Goal: Information Seeking & Learning: Learn about a topic

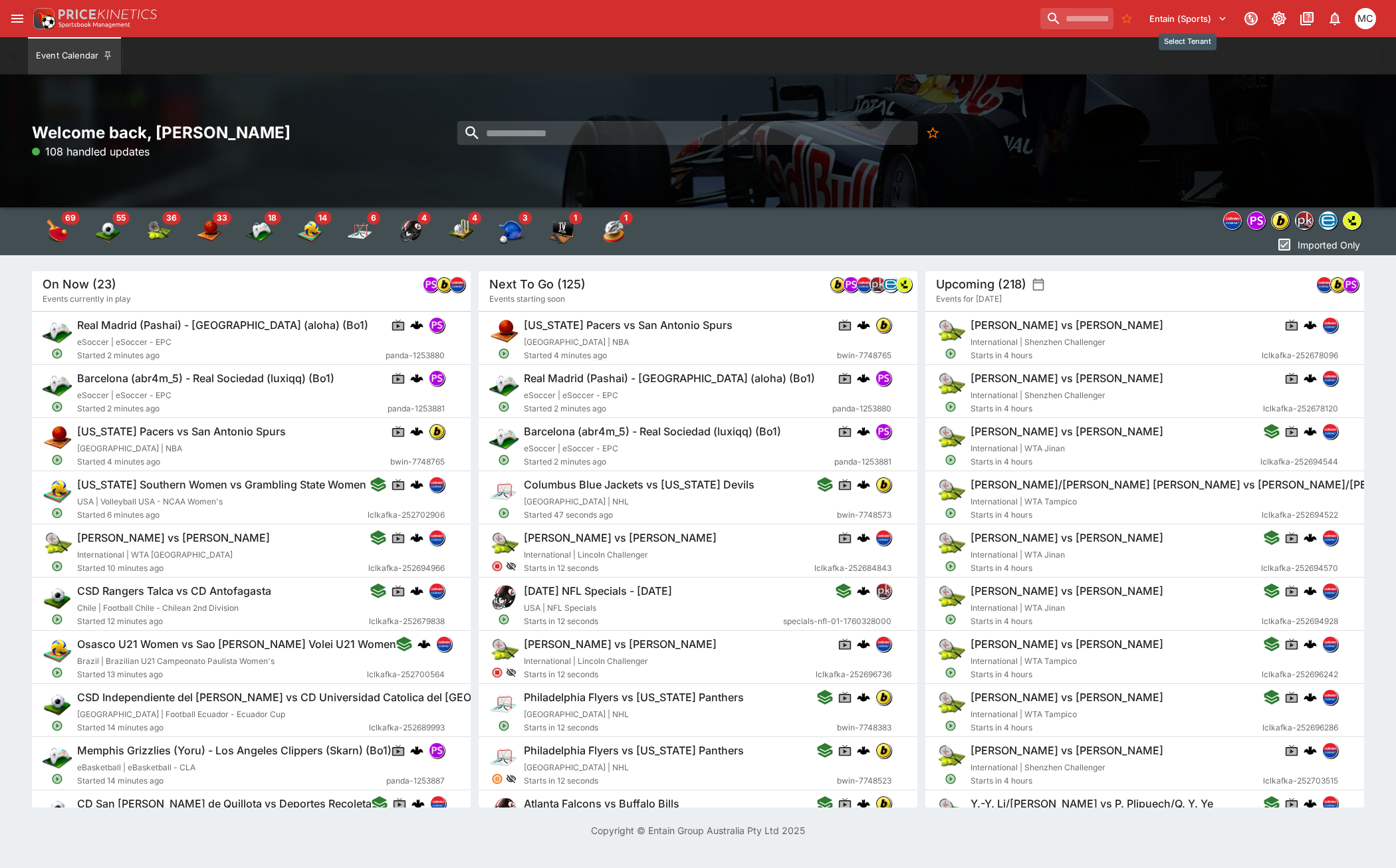
click at [1177, 21] on button "Entain (Sports)" at bounding box center [1188, 18] width 94 height 21
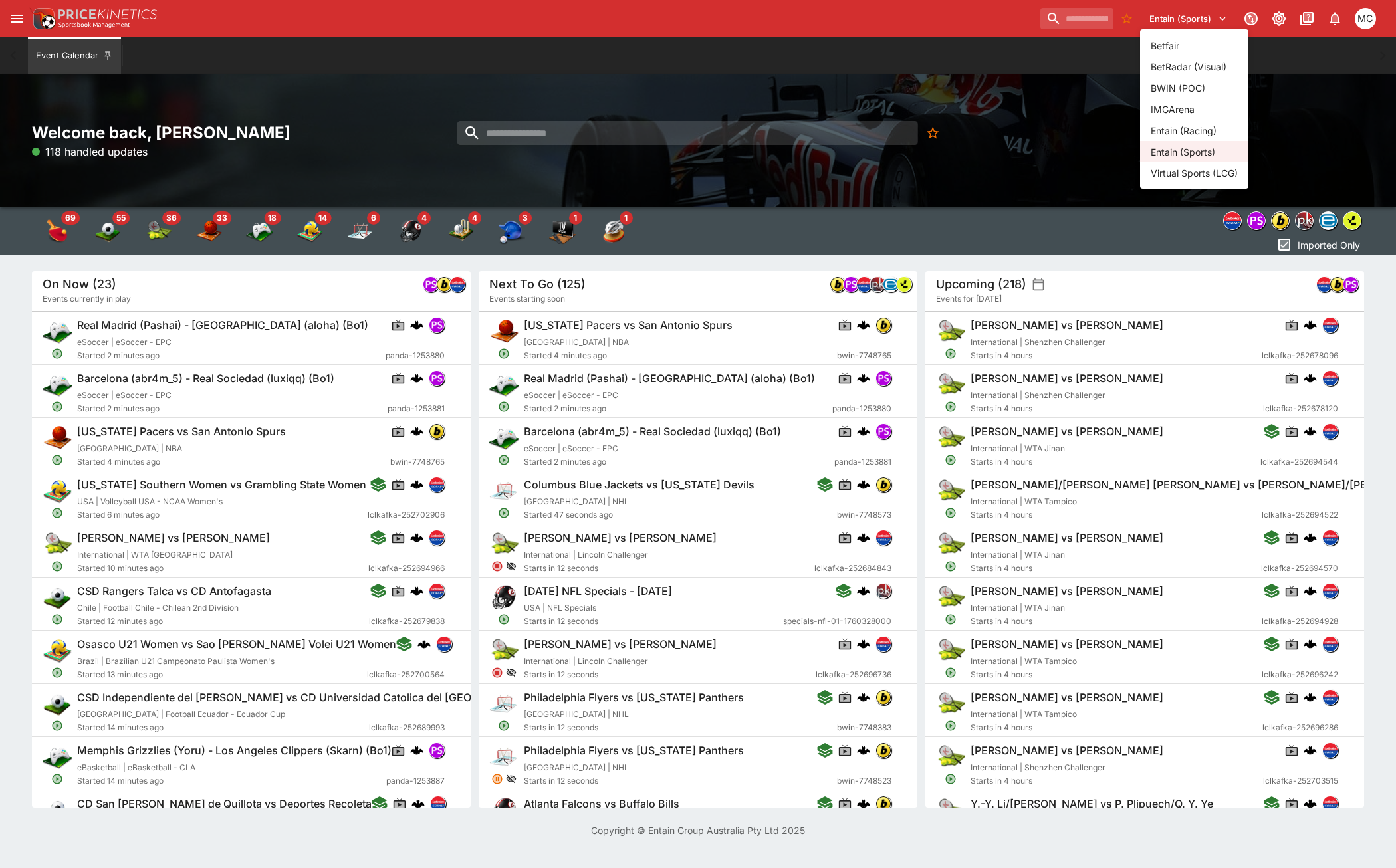
click at [1211, 129] on li "Entain (Racing)" at bounding box center [1194, 129] width 109 height 21
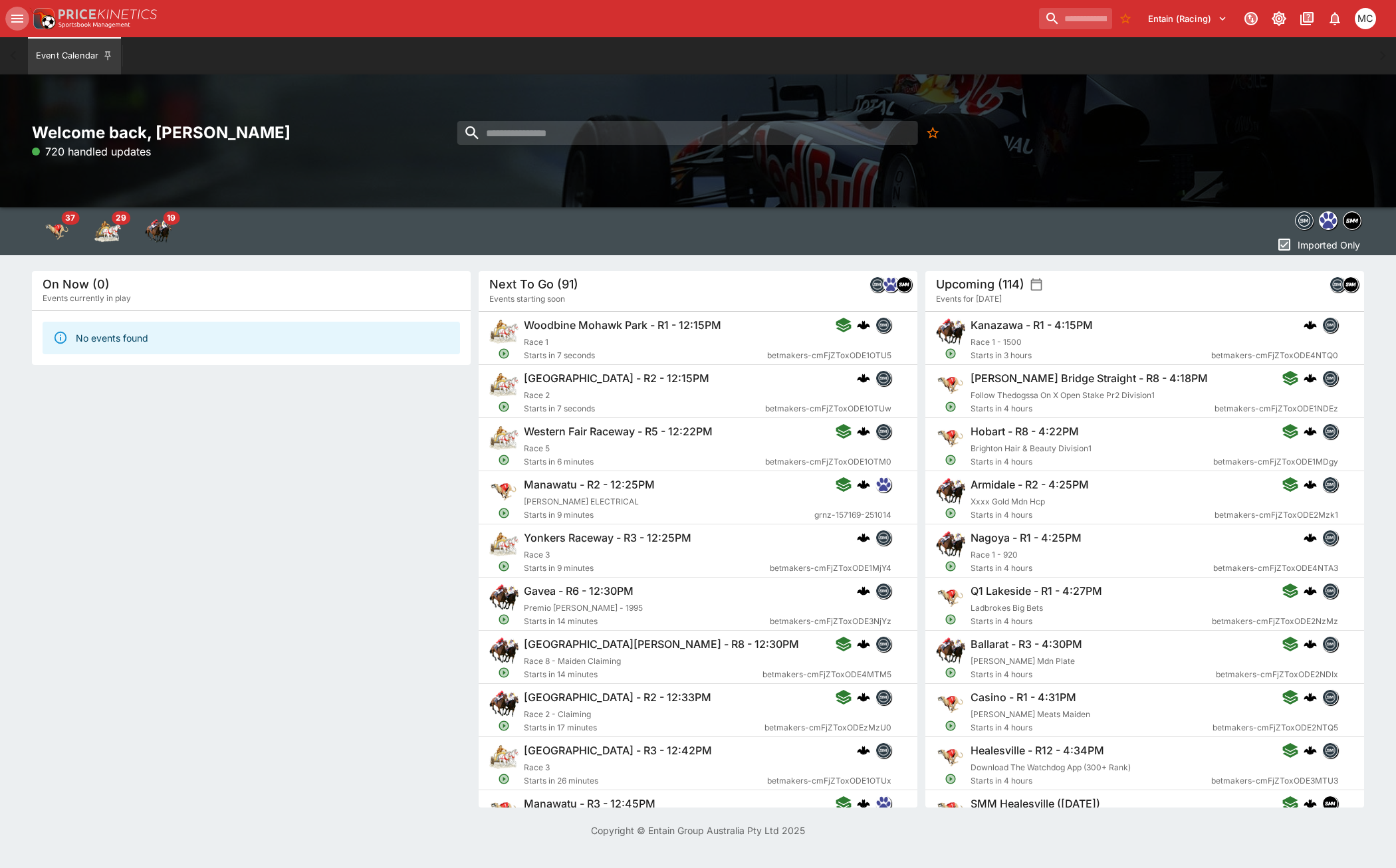
click at [23, 24] on icon "open drawer" at bounding box center [16, 18] width 16 height 16
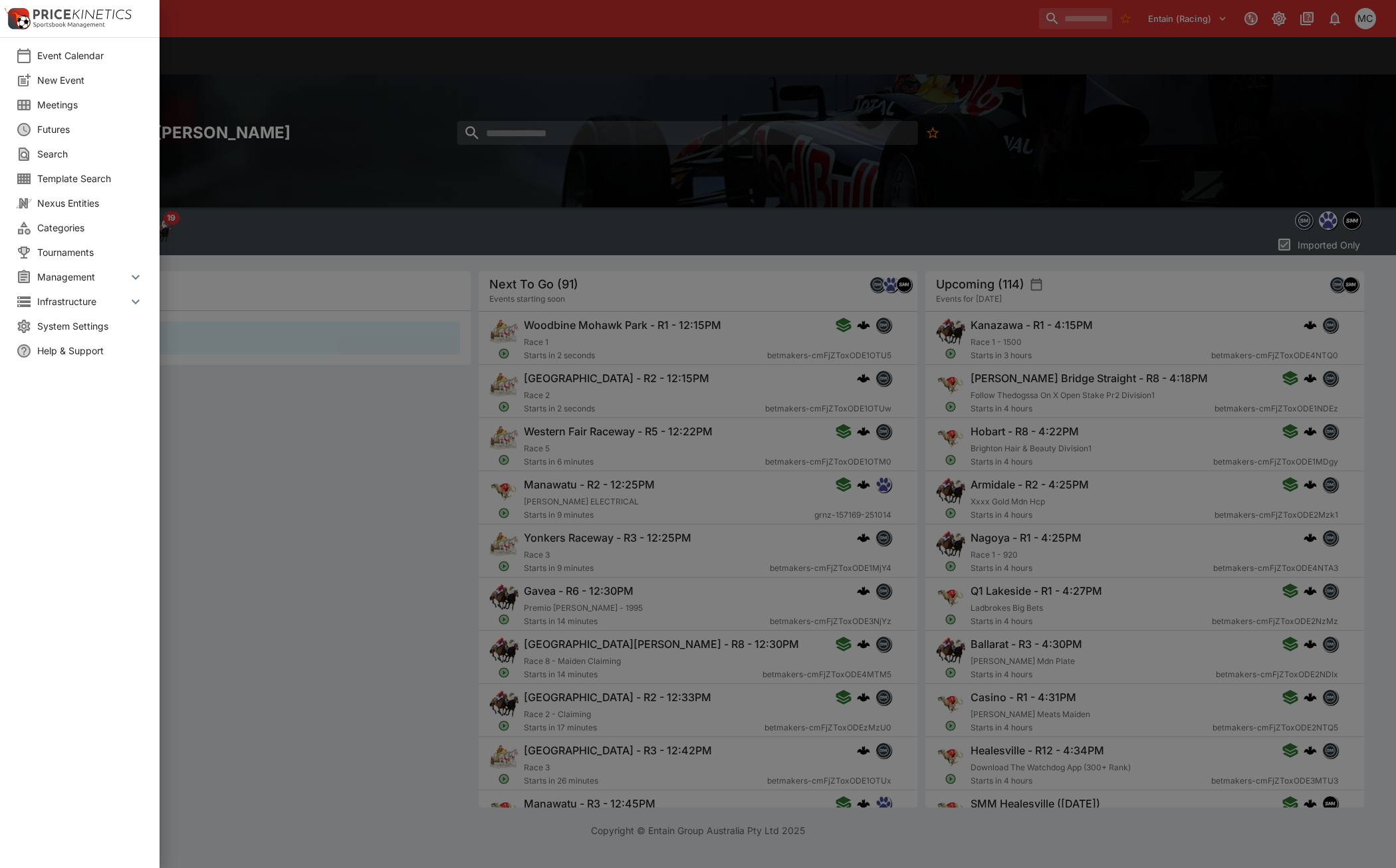
click at [103, 99] on span "Meetings" at bounding box center [90, 104] width 107 height 14
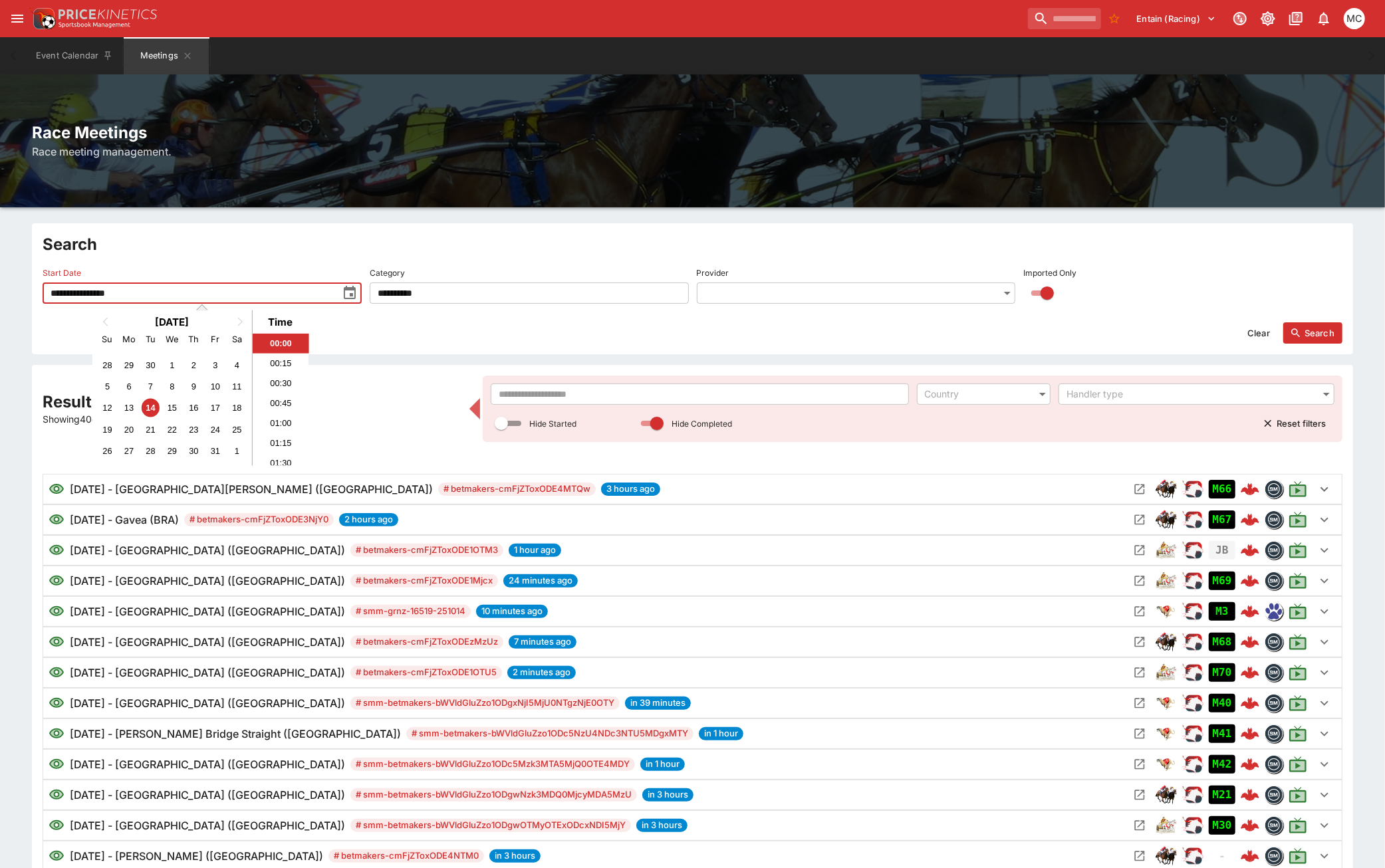
click at [232, 297] on input "**********" at bounding box center [191, 293] width 295 height 21
click at [236, 393] on div "11" at bounding box center [237, 387] width 18 height 18
type input "**********"
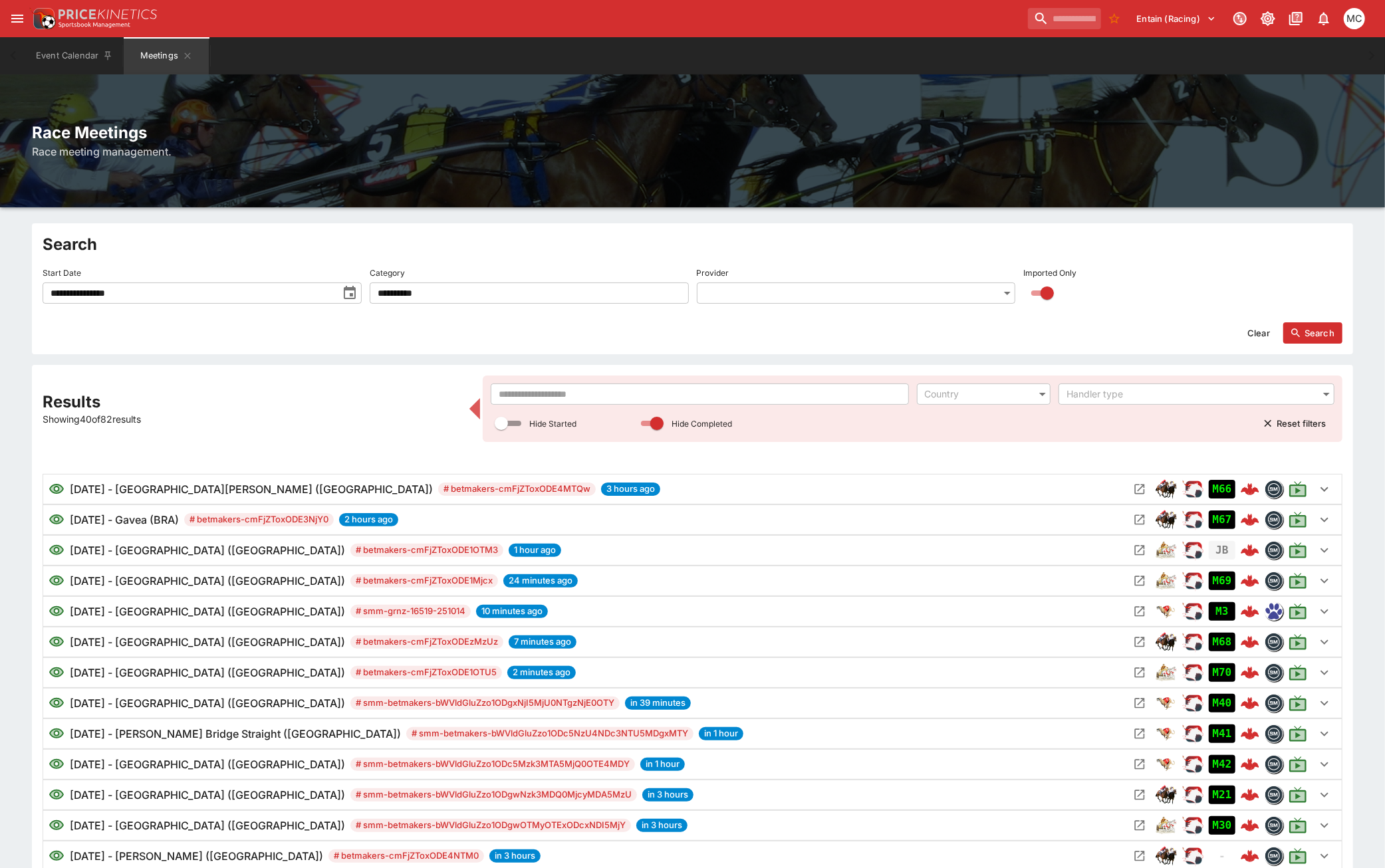
click at [274, 229] on div "**********" at bounding box center [692, 289] width 1321 height 131
click at [1301, 329] on icon "button" at bounding box center [1295, 333] width 12 height 12
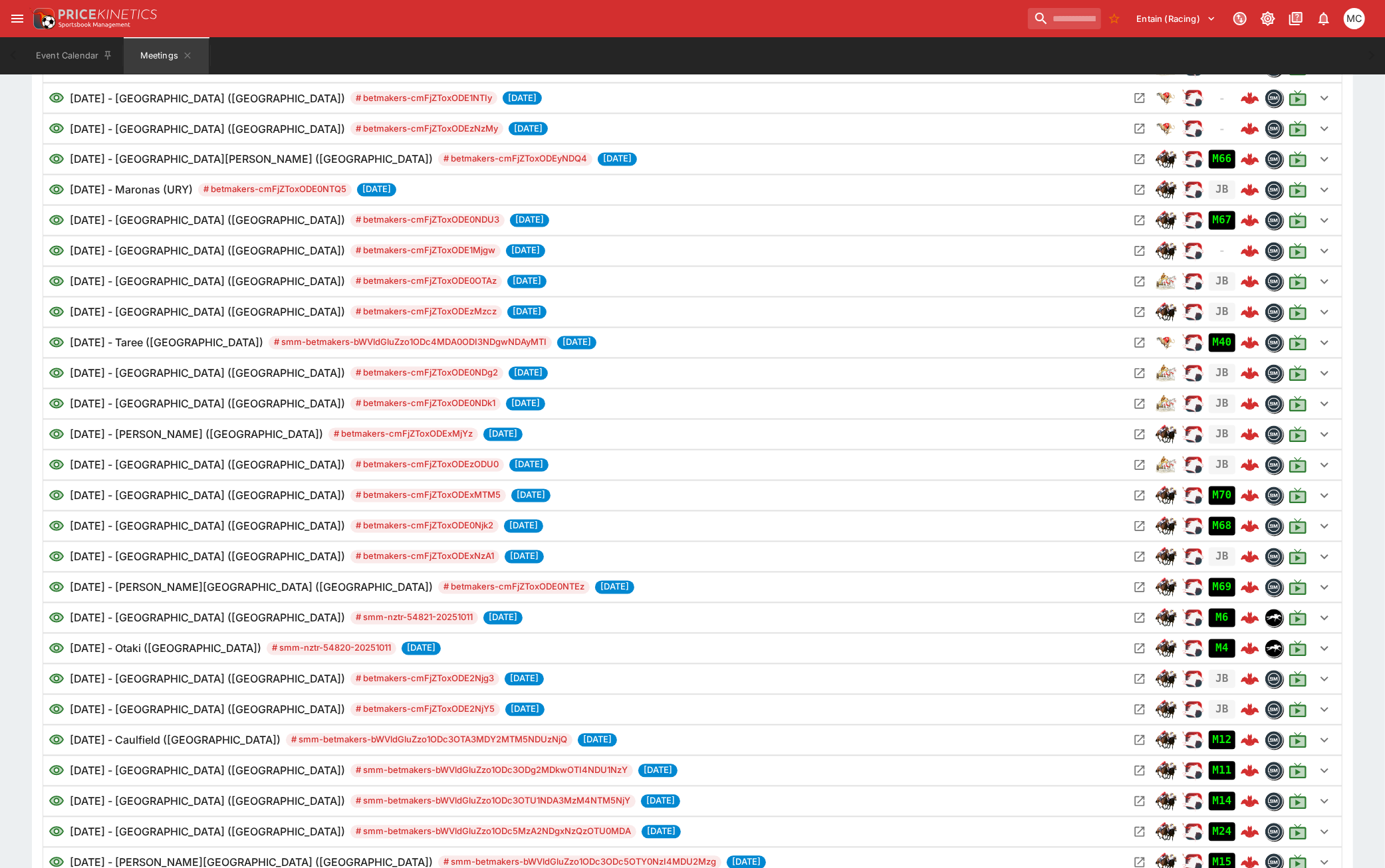
scroll to position [2240, 0]
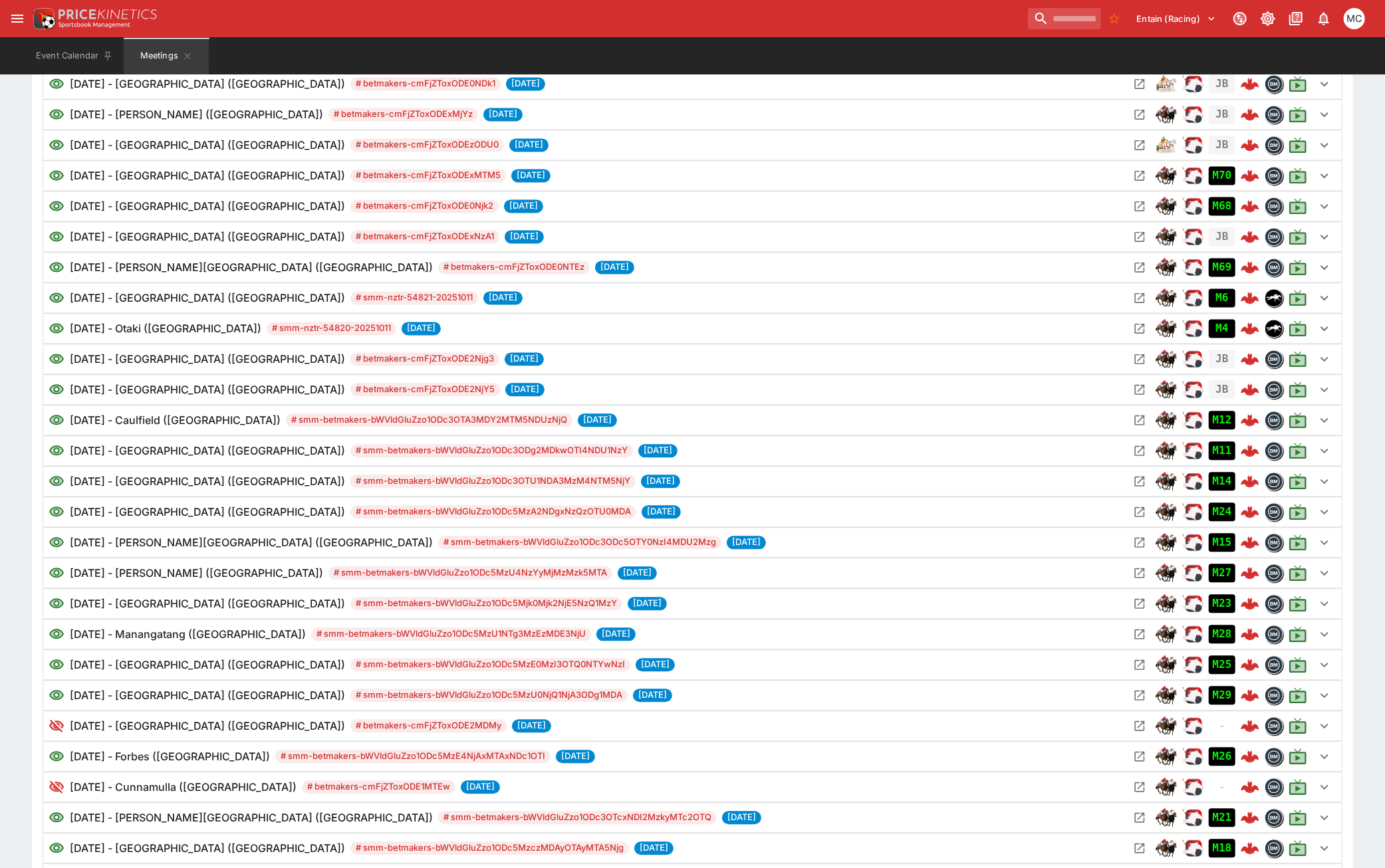
click at [166, 429] on h6 "11/10/2025 - Caulfield (AUS)" at bounding box center [175, 419] width 211 height 16
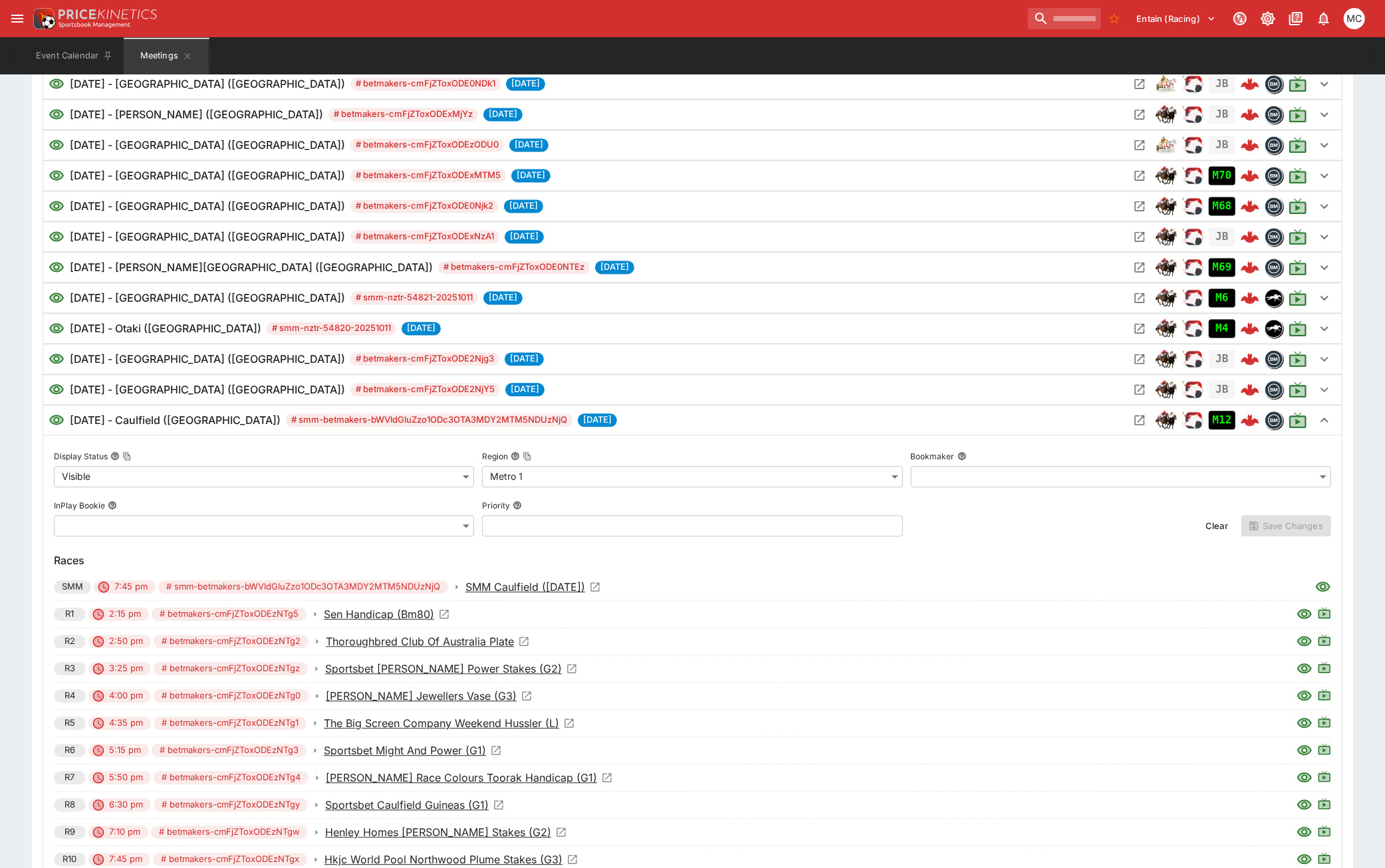
scroll to position [2560, 0]
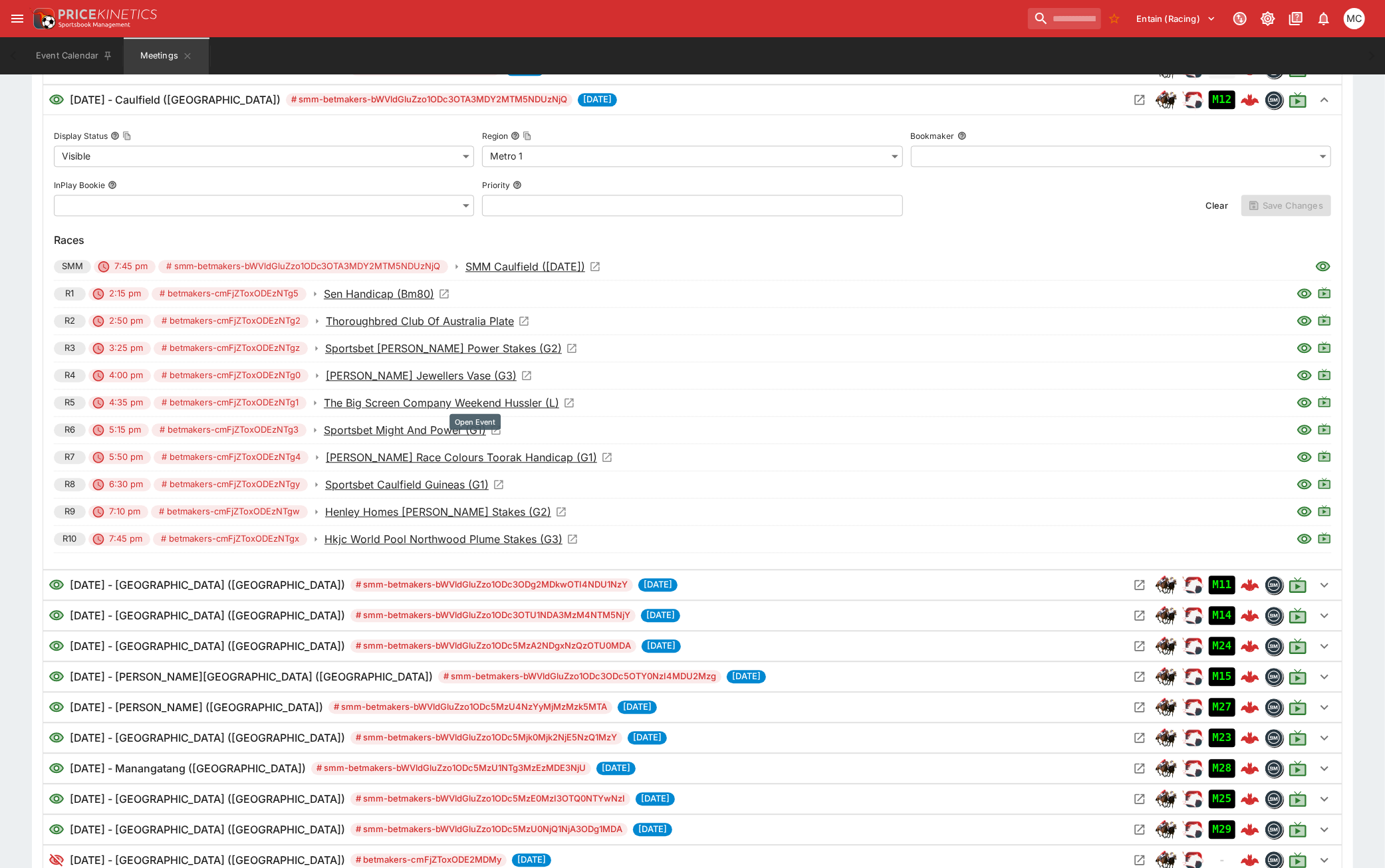
click at [426, 437] on p "Sportsbet Might And Power (G1)" at bounding box center [405, 429] width 162 height 16
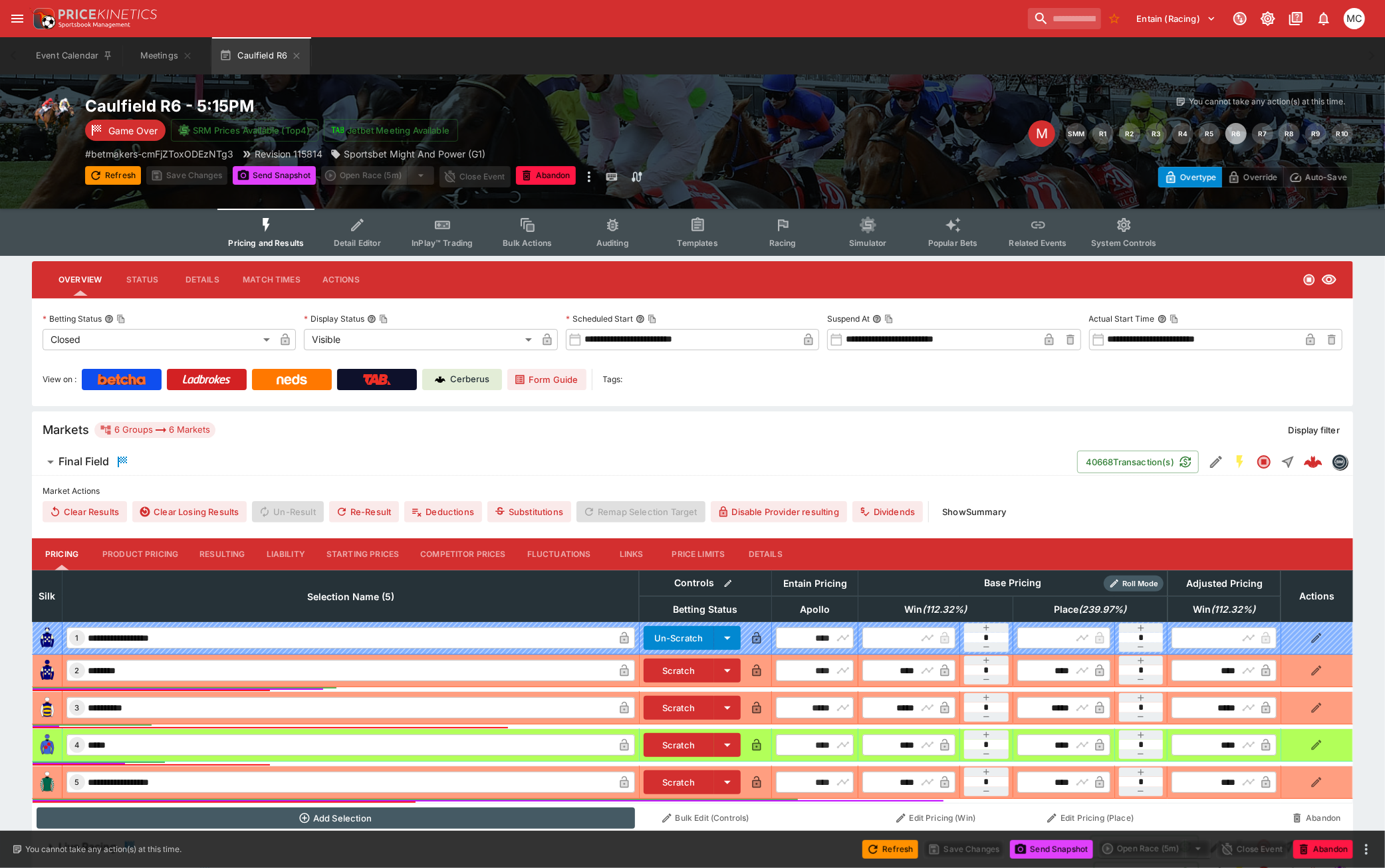
scroll to position [143, 0]
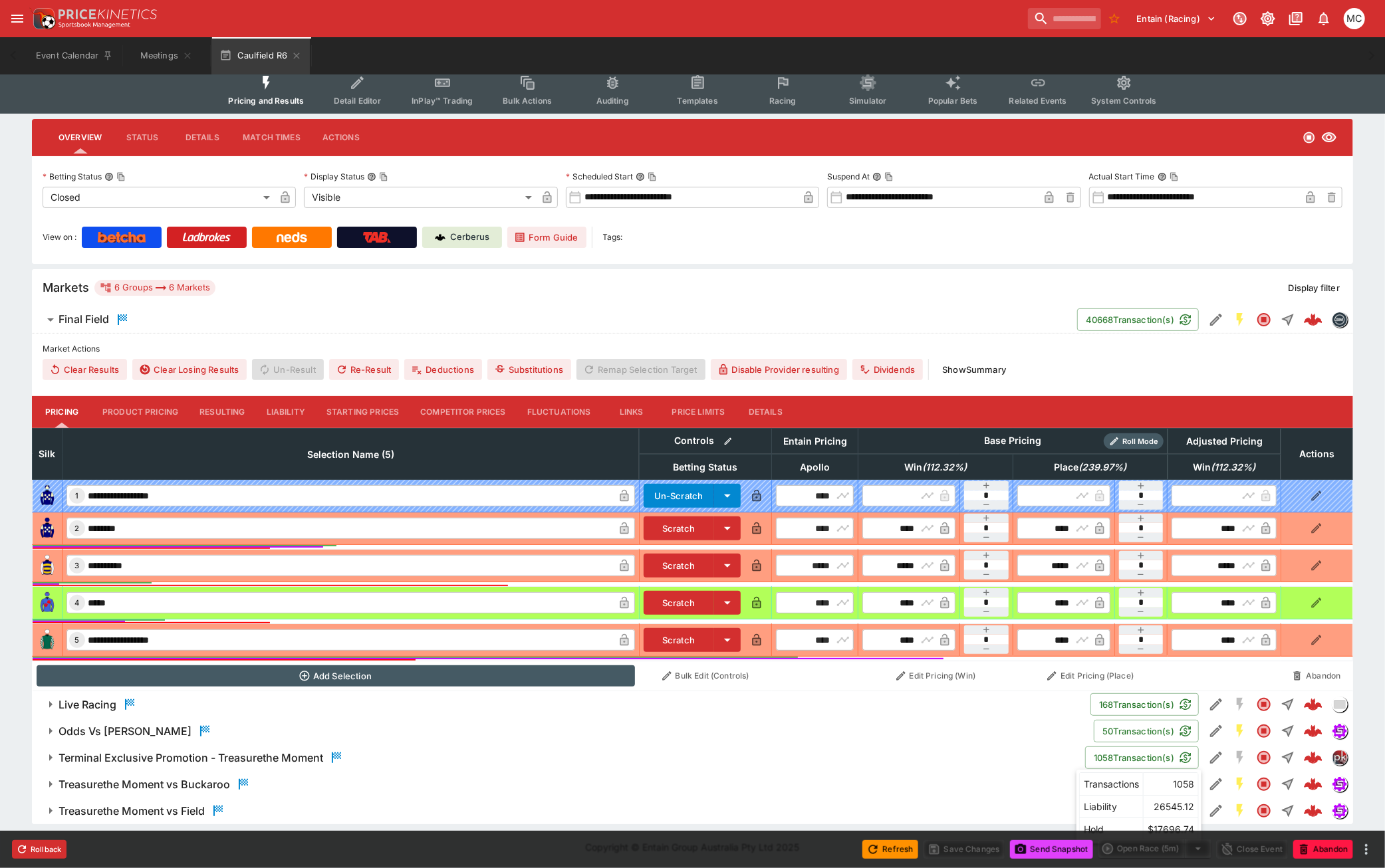
drag, startPoint x: 1099, startPoint y: 754, endPoint x: 1096, endPoint y: 763, distance: 9.5
click at [1096, 763] on button "1058 Transaction(s)" at bounding box center [1142, 758] width 114 height 23
click at [1120, 755] on button "1058 Transaction(s)" at bounding box center [1142, 758] width 114 height 23
click at [429, 771] on button "Treasurethe Moment vs Buckaroo" at bounding box center [565, 784] width 1068 height 26
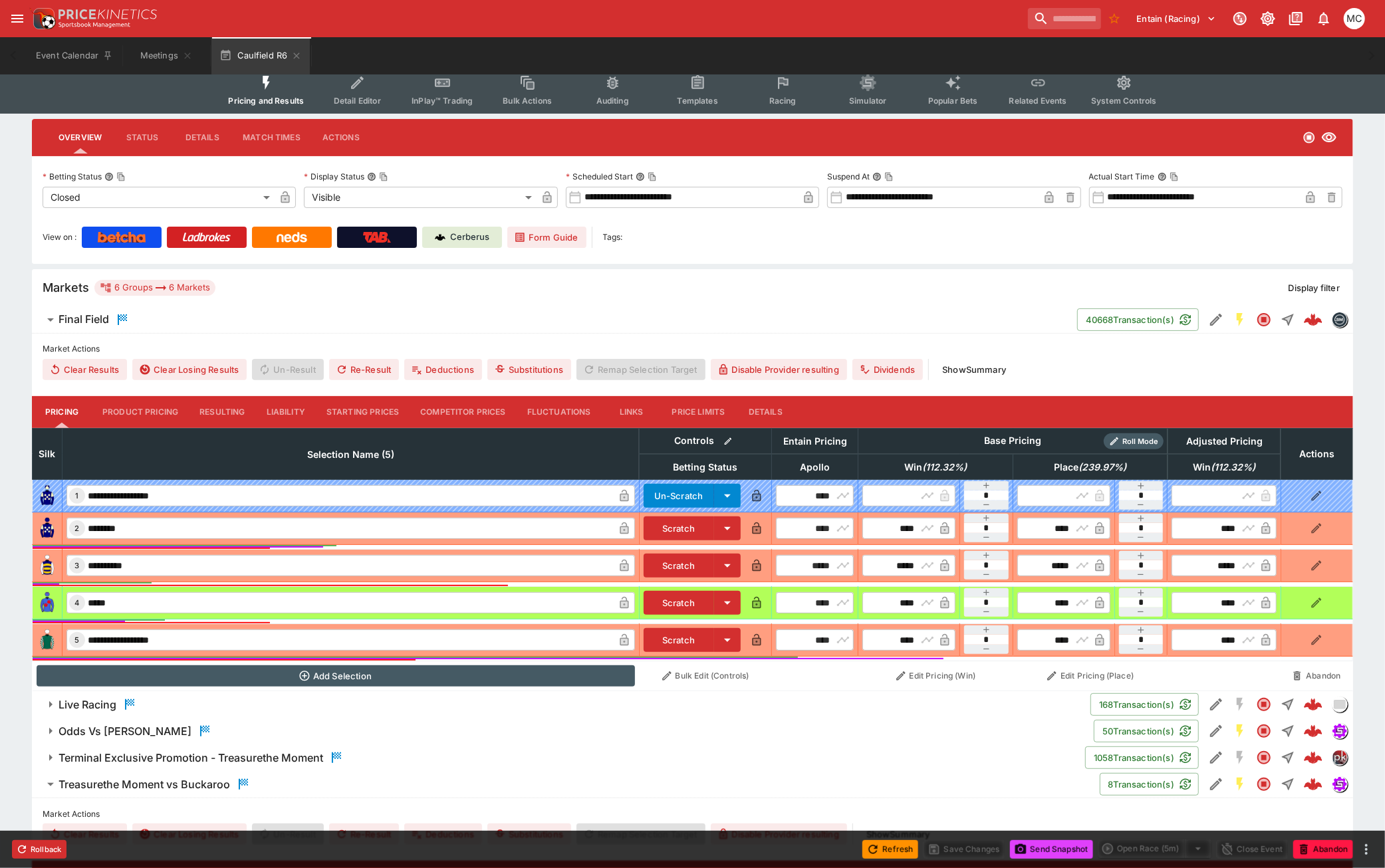
scroll to position [394, 0]
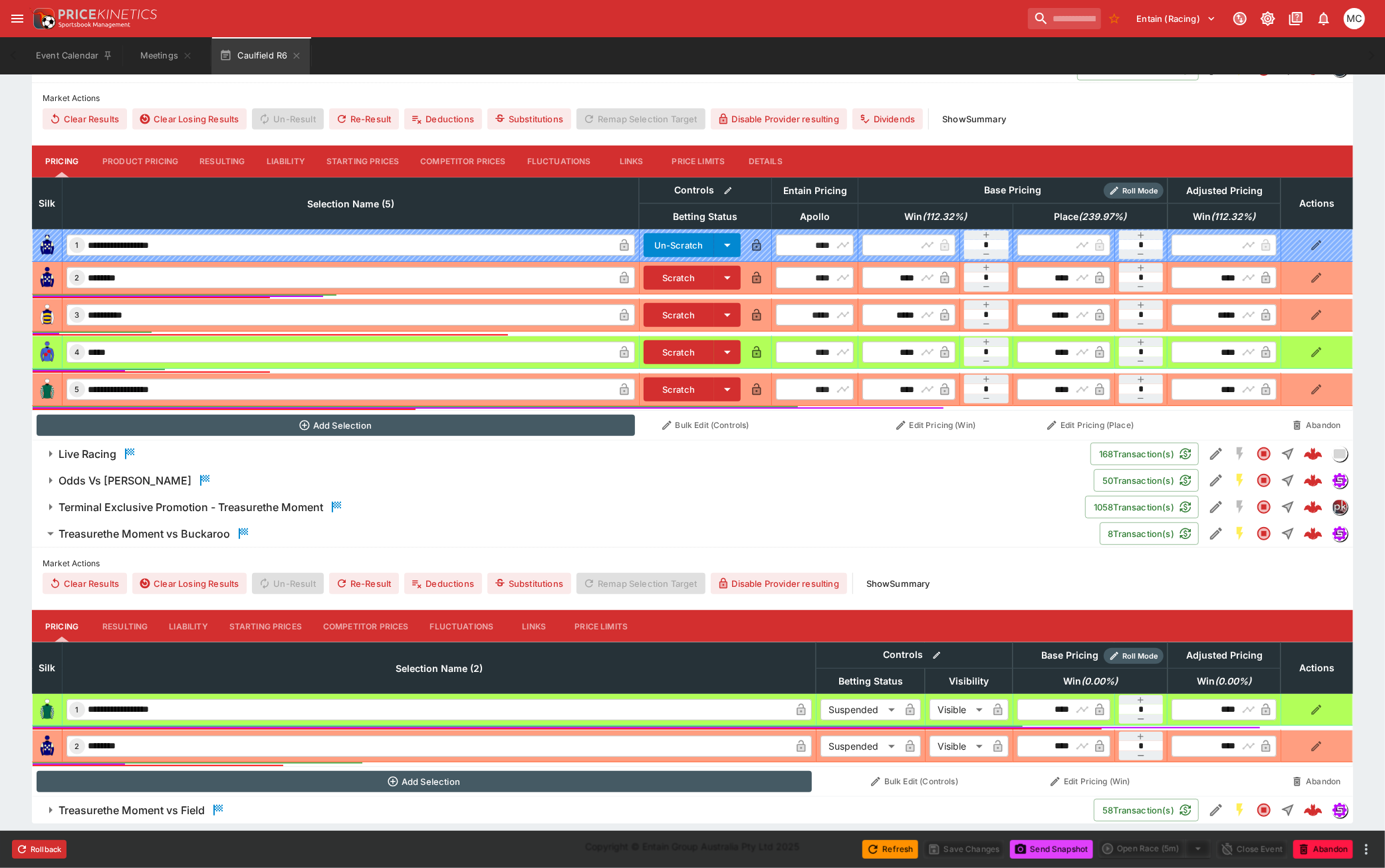
click at [189, 529] on h6 "Treasurethe Moment vs Buckaroo" at bounding box center [144, 533] width 171 height 14
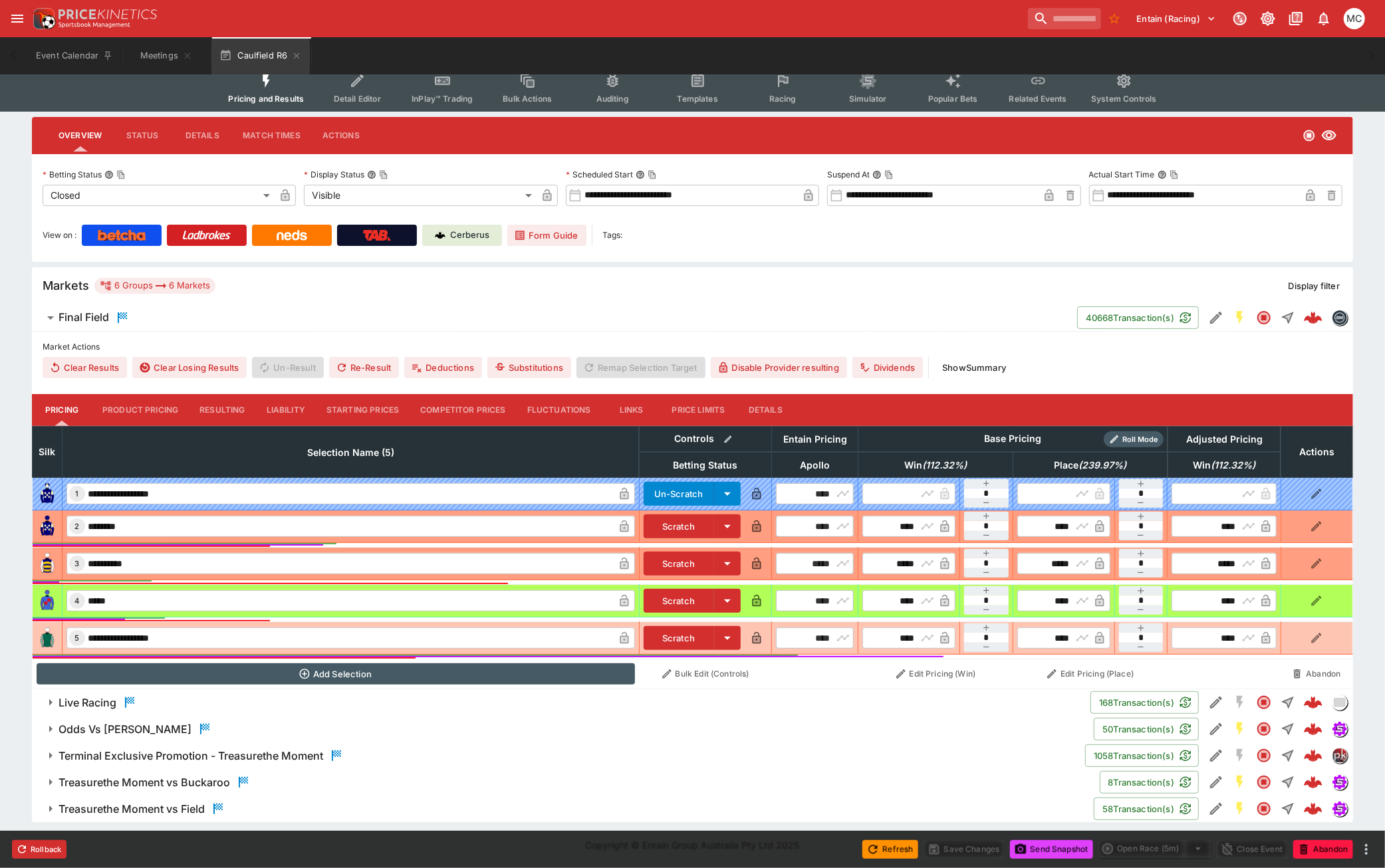
scroll to position [143, 0]
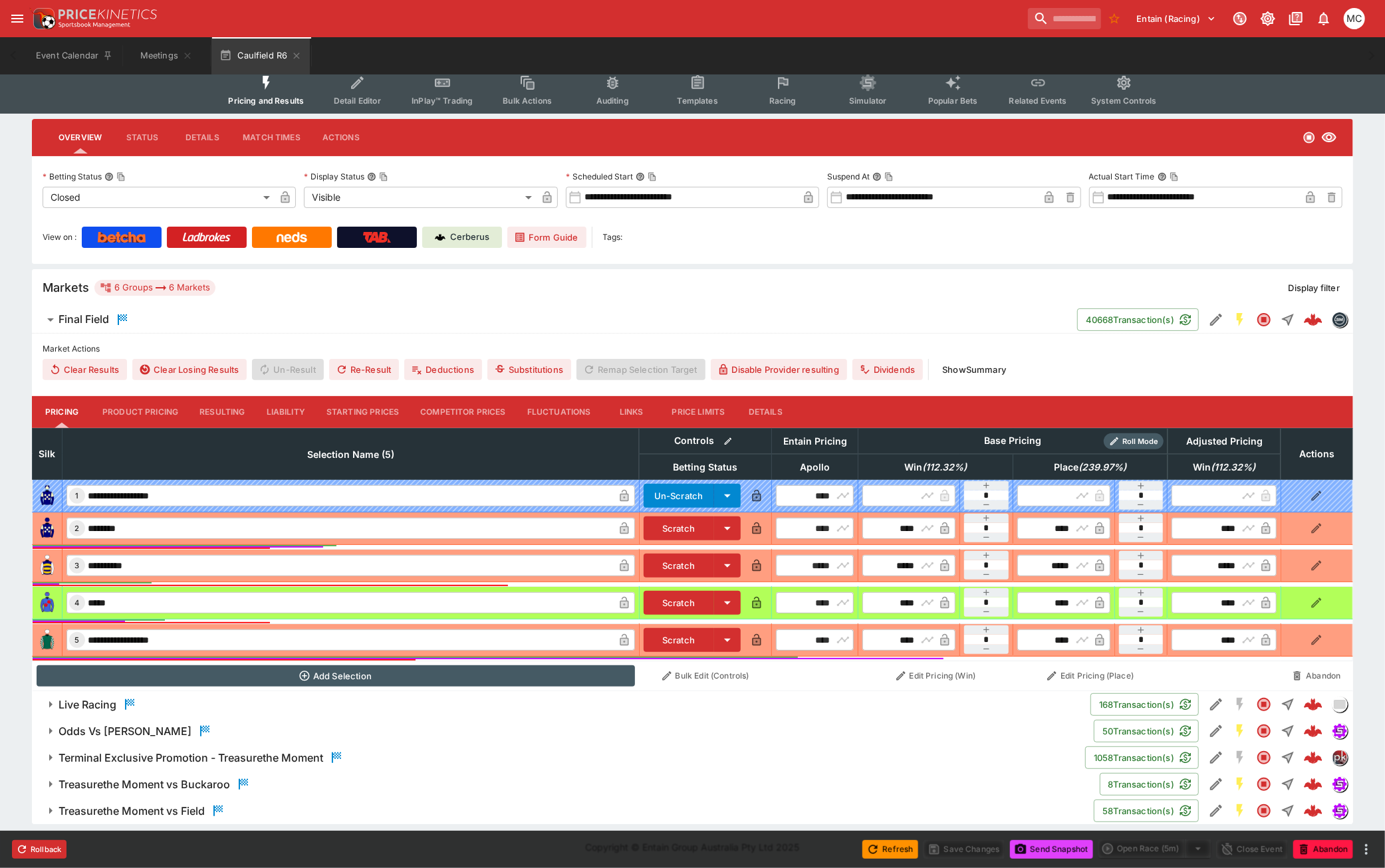
click at [224, 760] on h6 "Terminal Exclusive Promotion - Treasurethe Moment" at bounding box center [191, 758] width 264 height 14
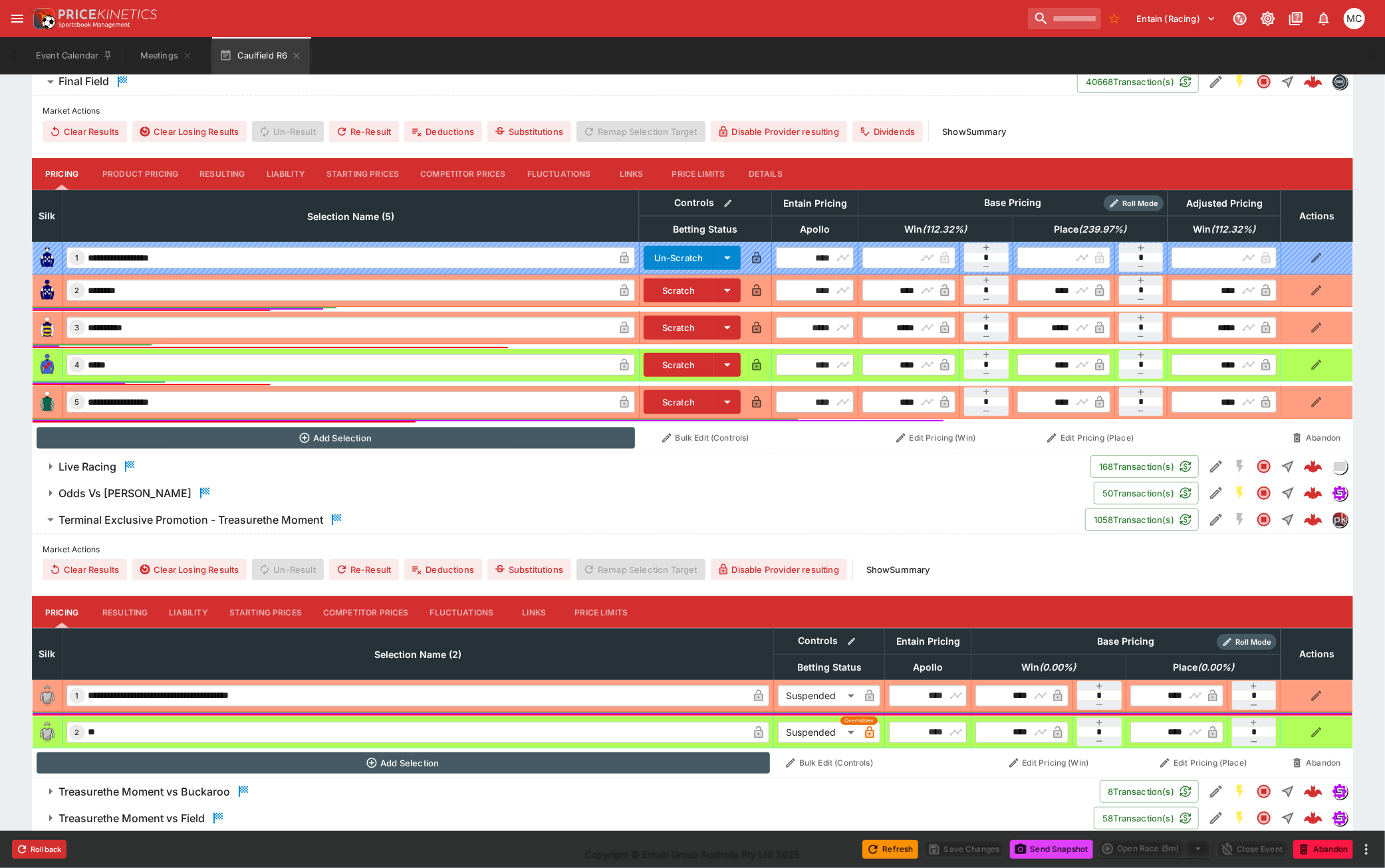
scroll to position [389, 0]
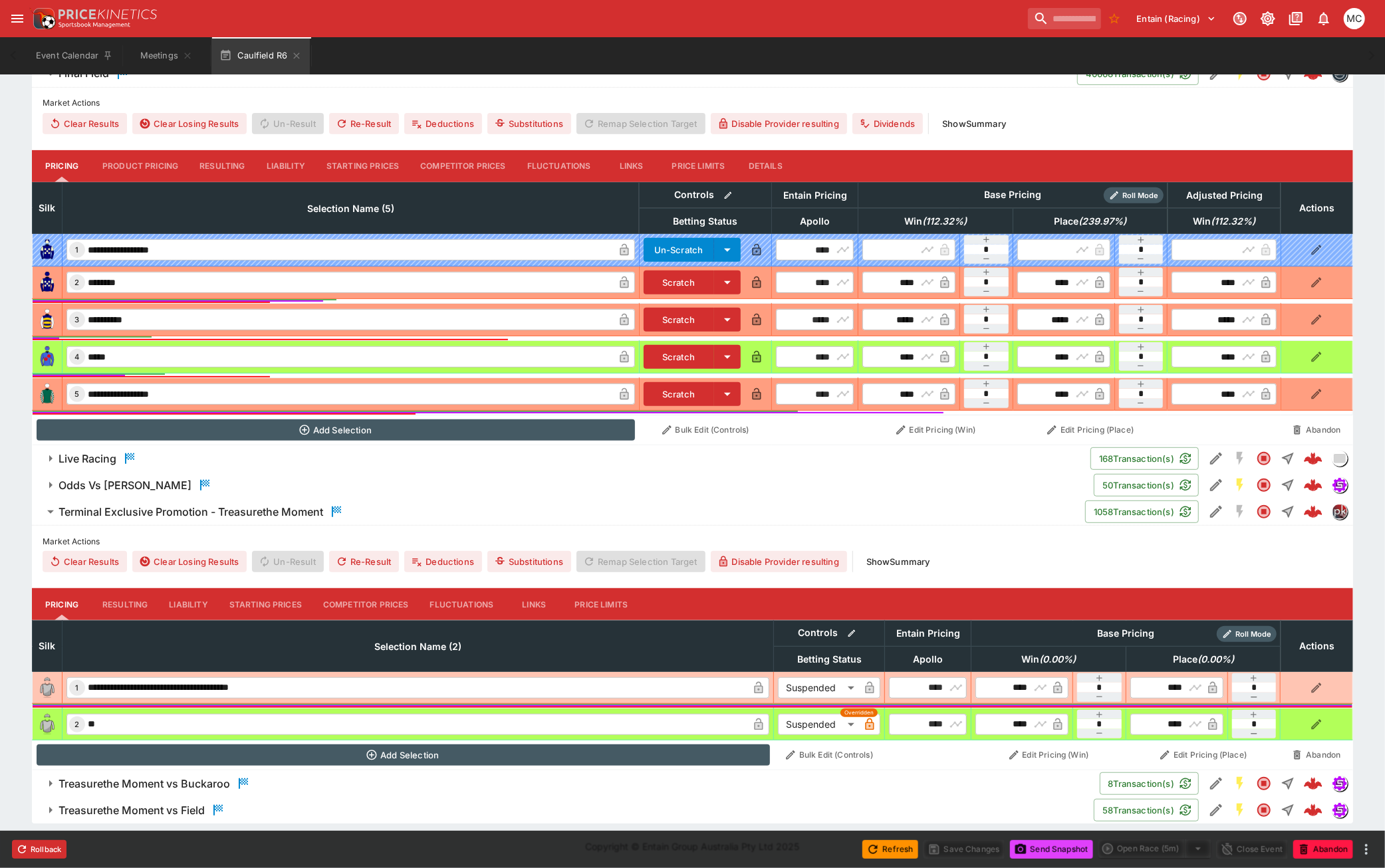
click at [1307, 681] on button "button" at bounding box center [1316, 687] width 21 height 21
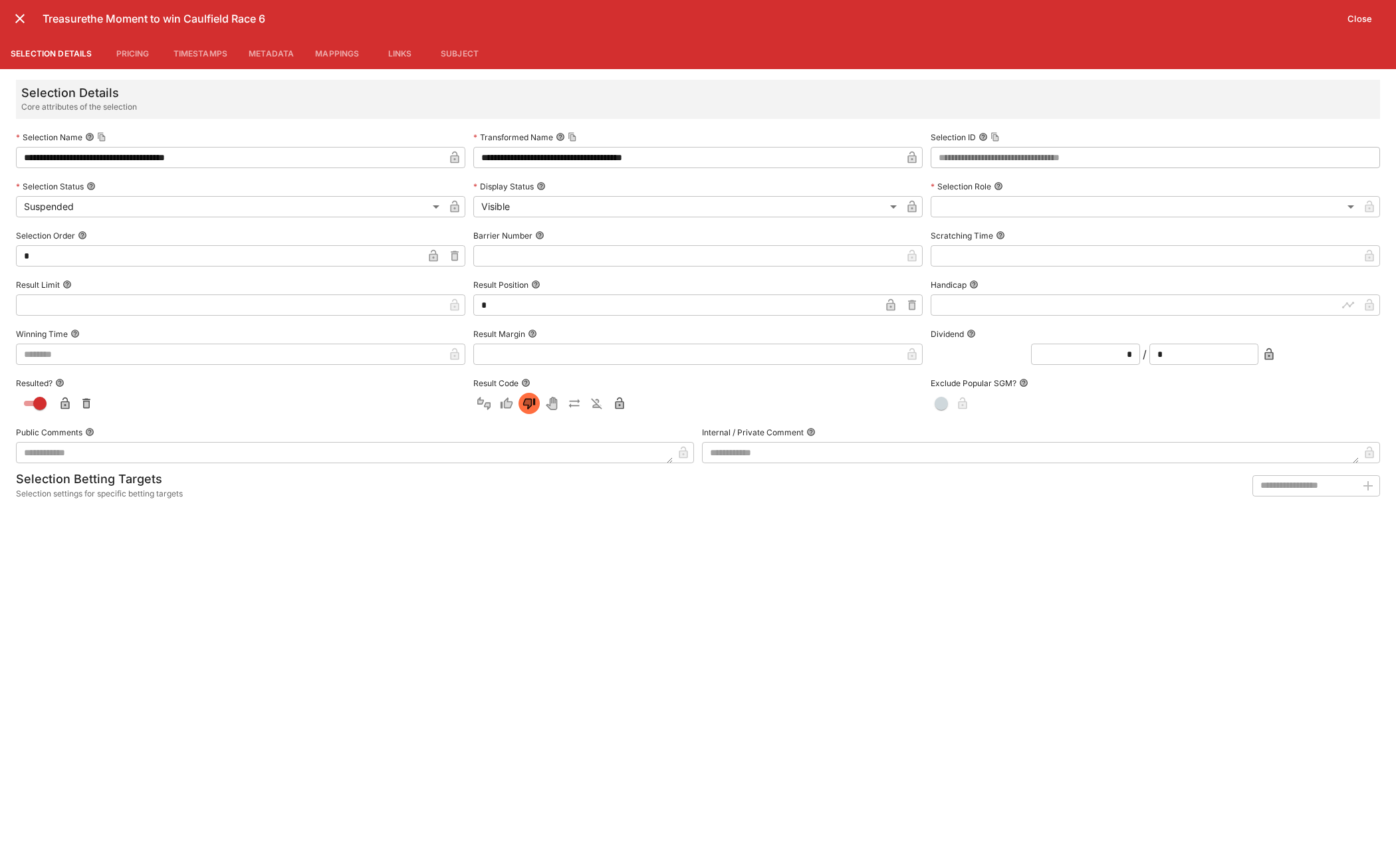
click at [131, 54] on button "Pricing" at bounding box center [133, 53] width 60 height 32
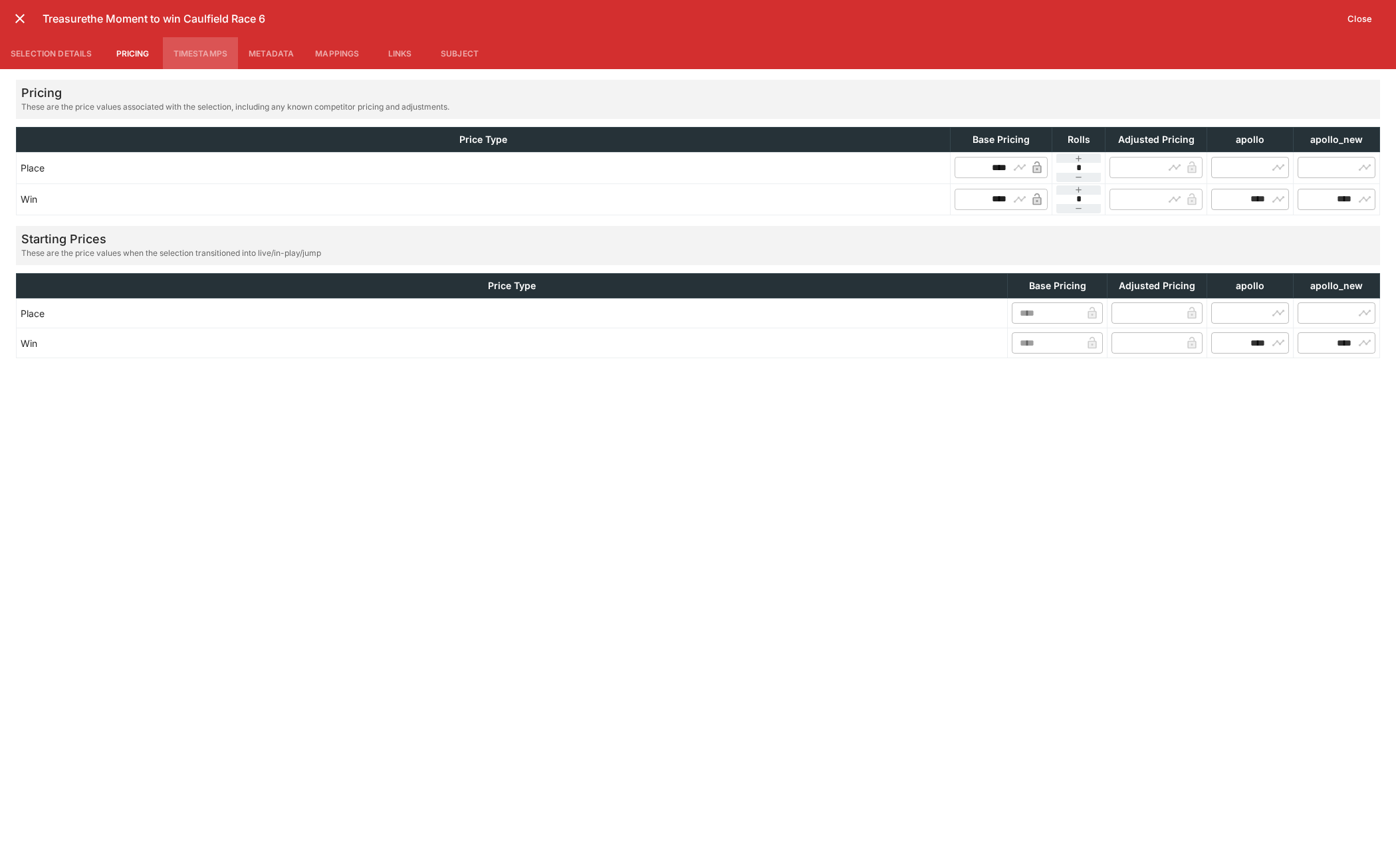
click at [210, 62] on button "Timestamps" at bounding box center [201, 53] width 76 height 32
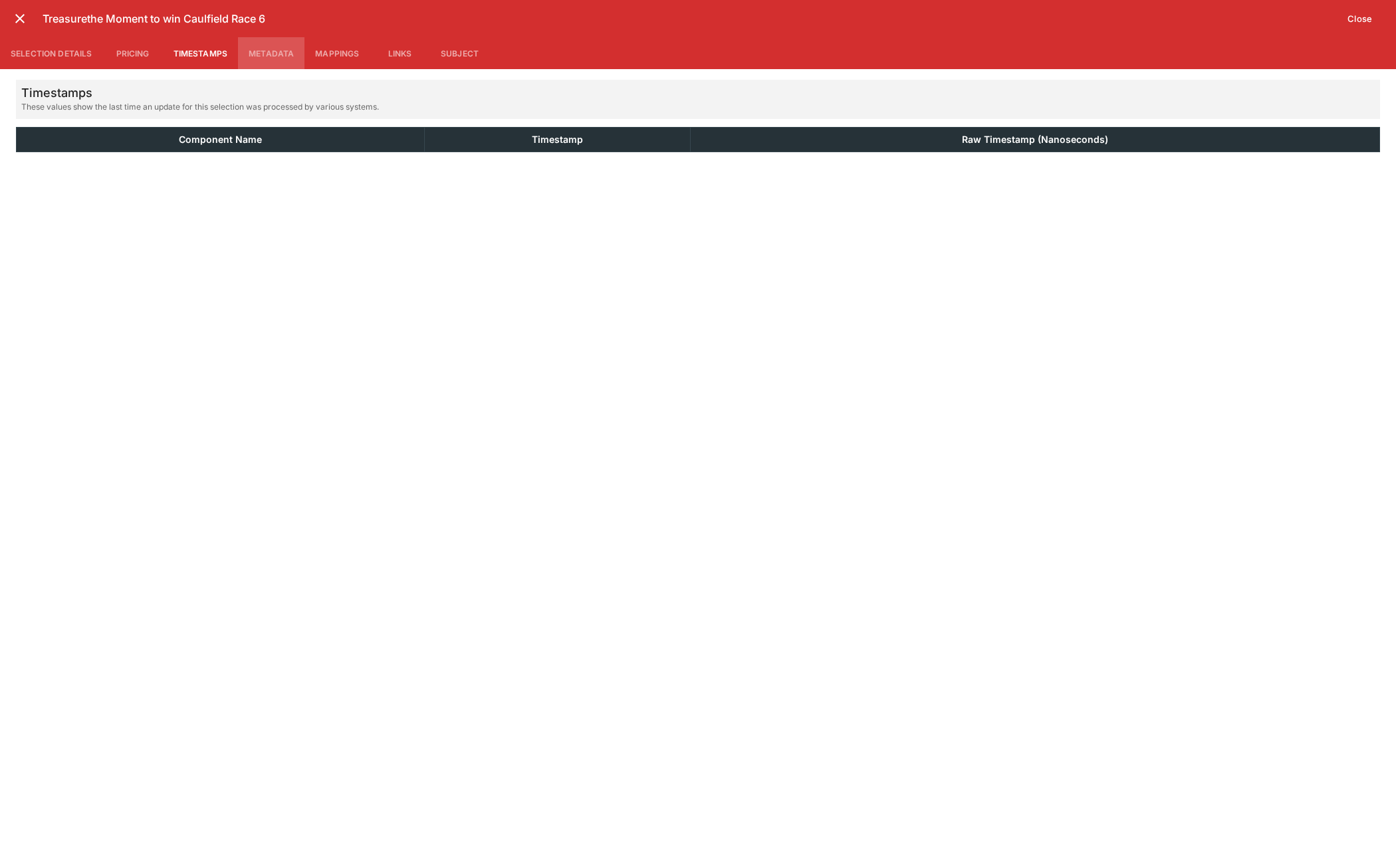
click at [276, 64] on button "Metadata" at bounding box center [271, 53] width 67 height 32
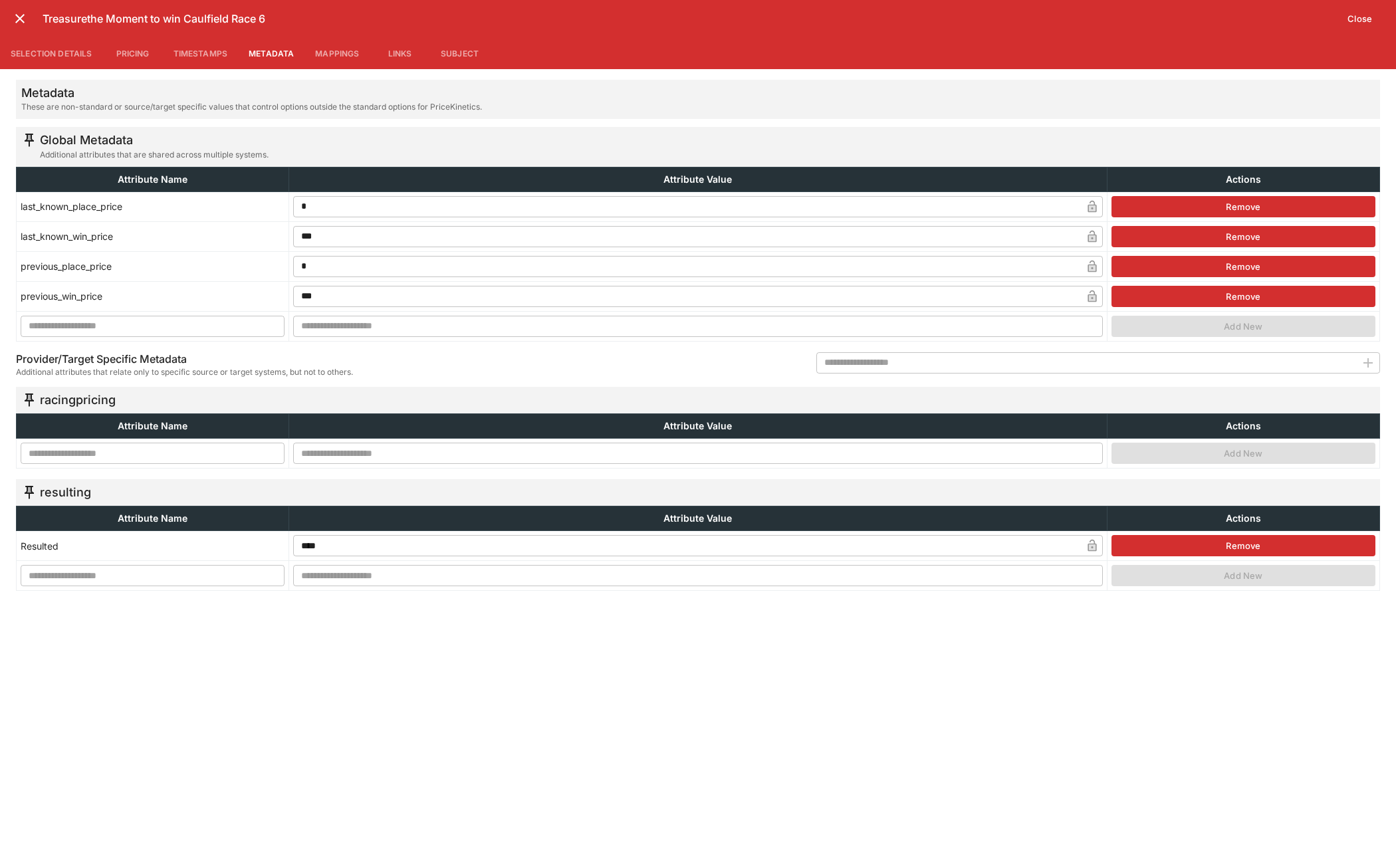
click at [349, 51] on button "Mappings" at bounding box center [336, 53] width 65 height 32
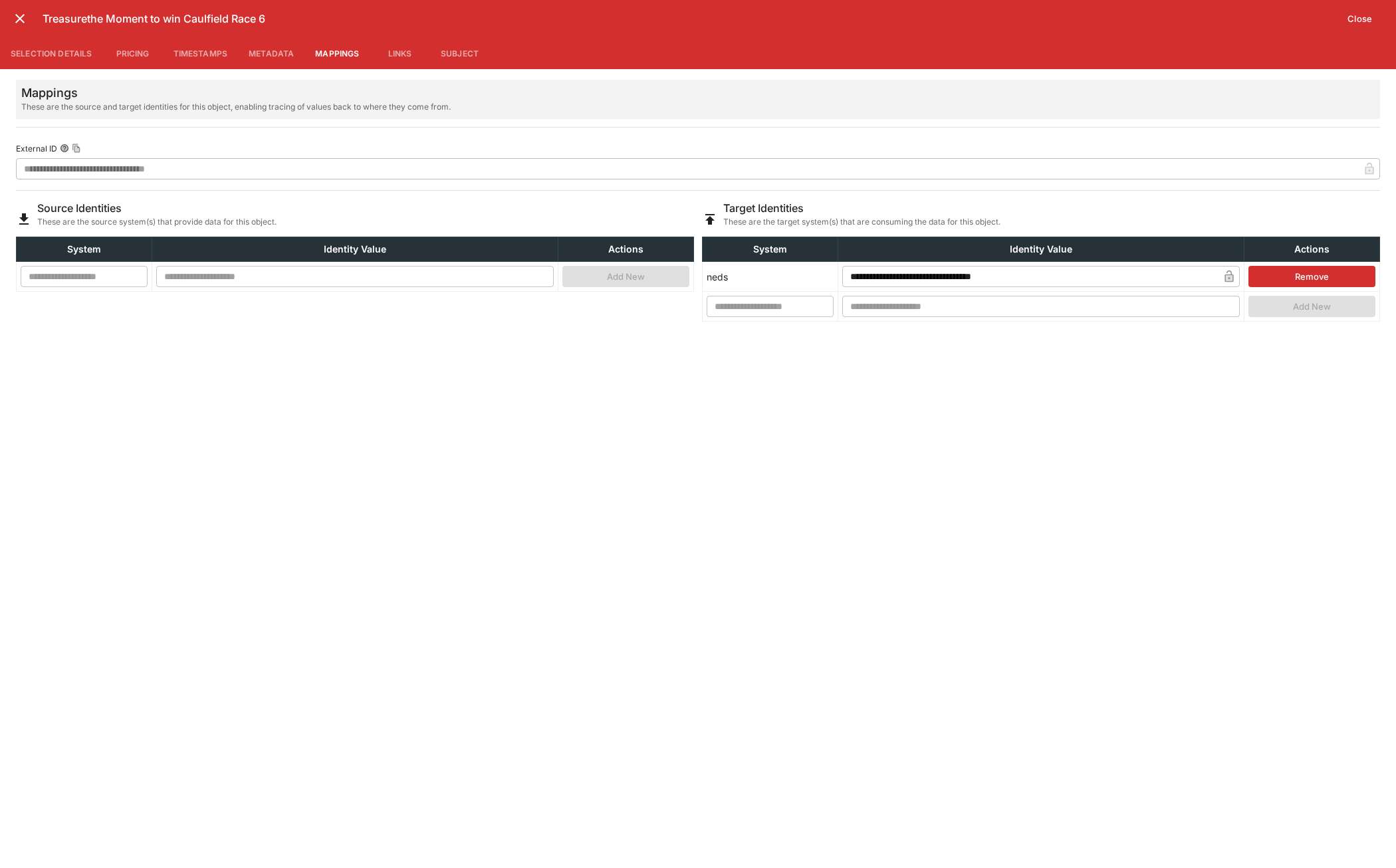
click at [388, 56] on button "Links" at bounding box center [399, 53] width 60 height 32
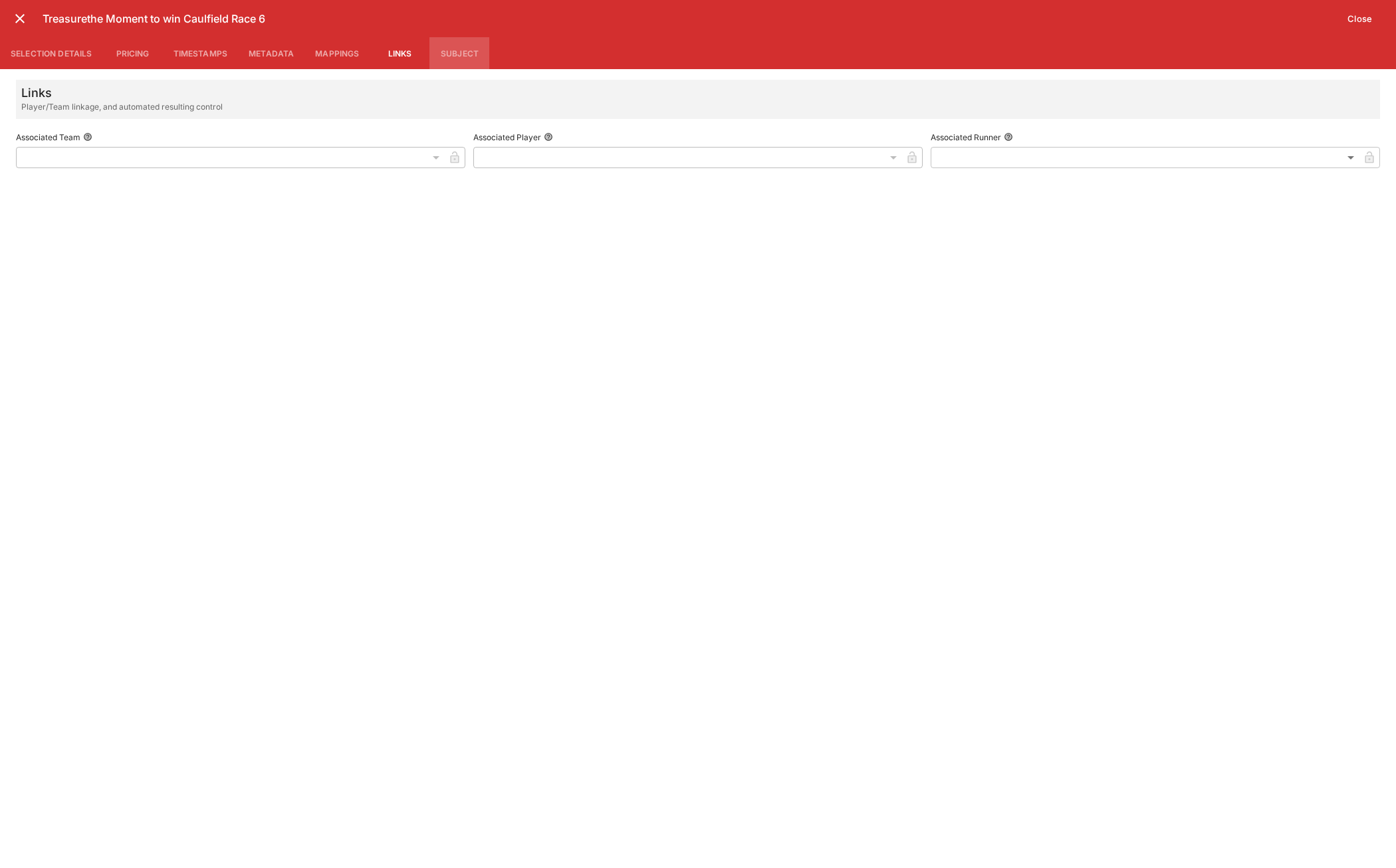
click at [446, 50] on button "Subject" at bounding box center [460, 53] width 60 height 32
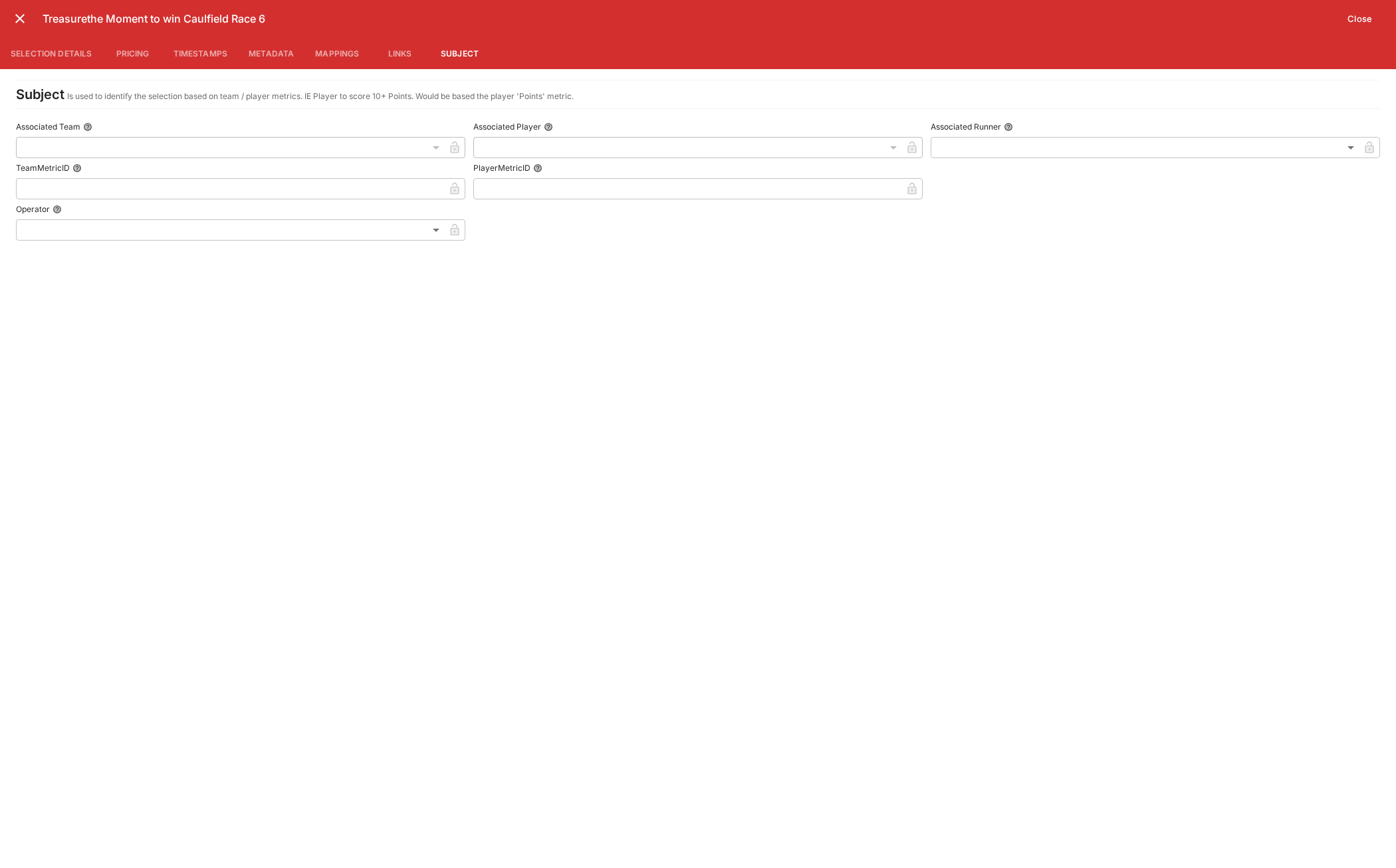
click at [67, 48] on button "Selection Details" at bounding box center [51, 53] width 103 height 32
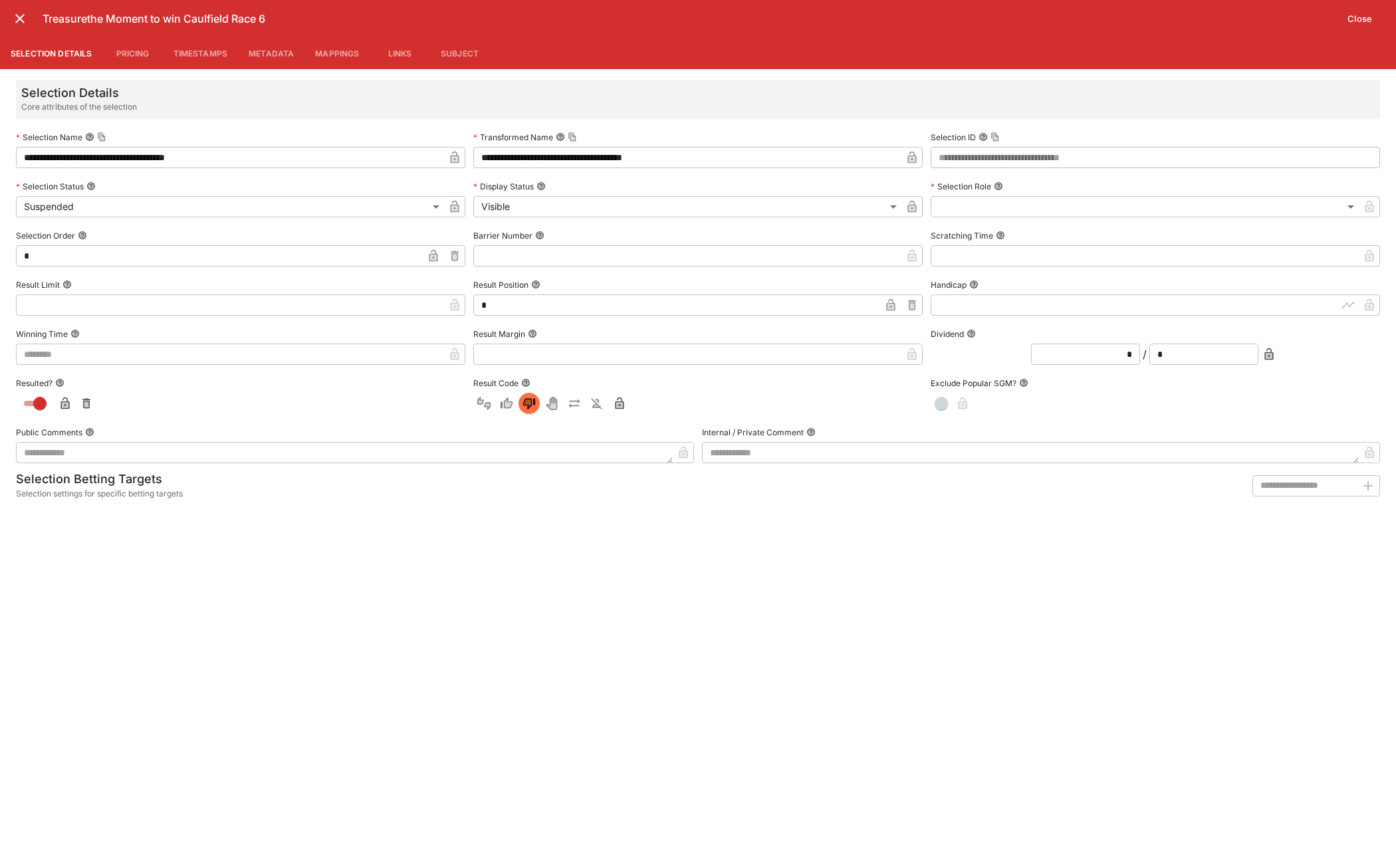
click at [735, 620] on div "**********" at bounding box center [698, 469] width 1396 height 799
click at [1358, 18] on button "Close" at bounding box center [1360, 18] width 40 height 21
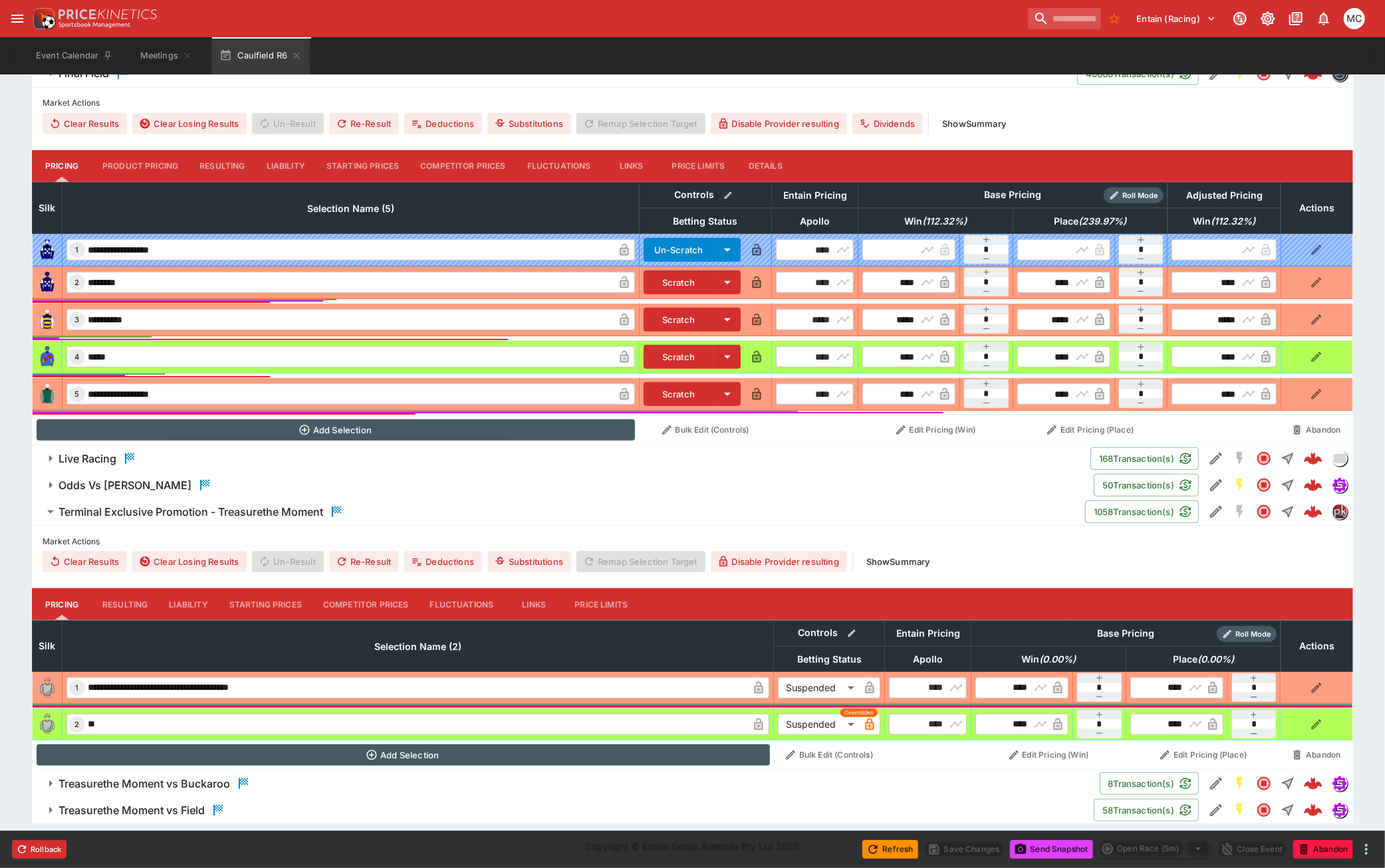
click at [915, 559] on button "Show Summary" at bounding box center [897, 561] width 79 height 21
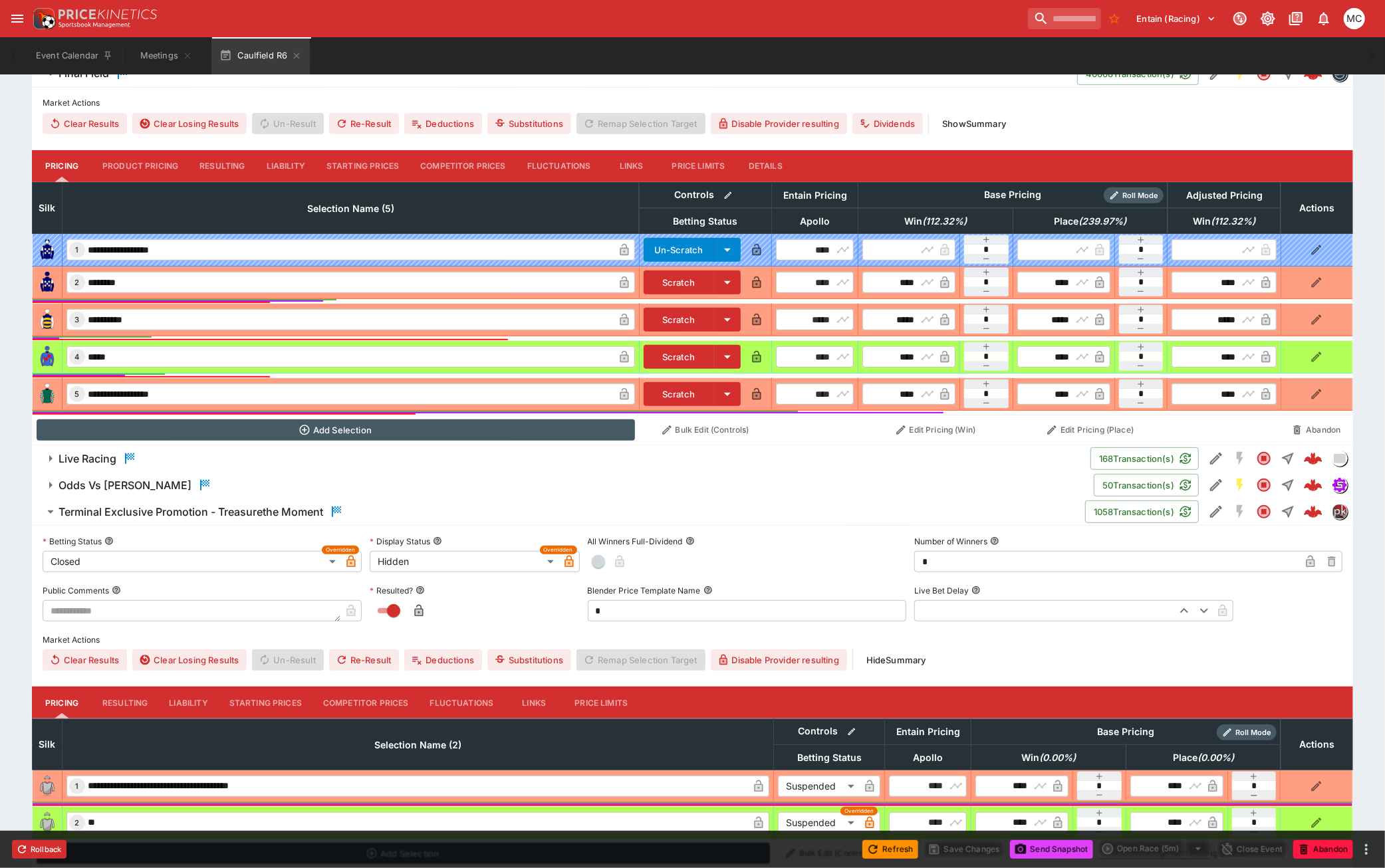
scroll to position [488, 0]
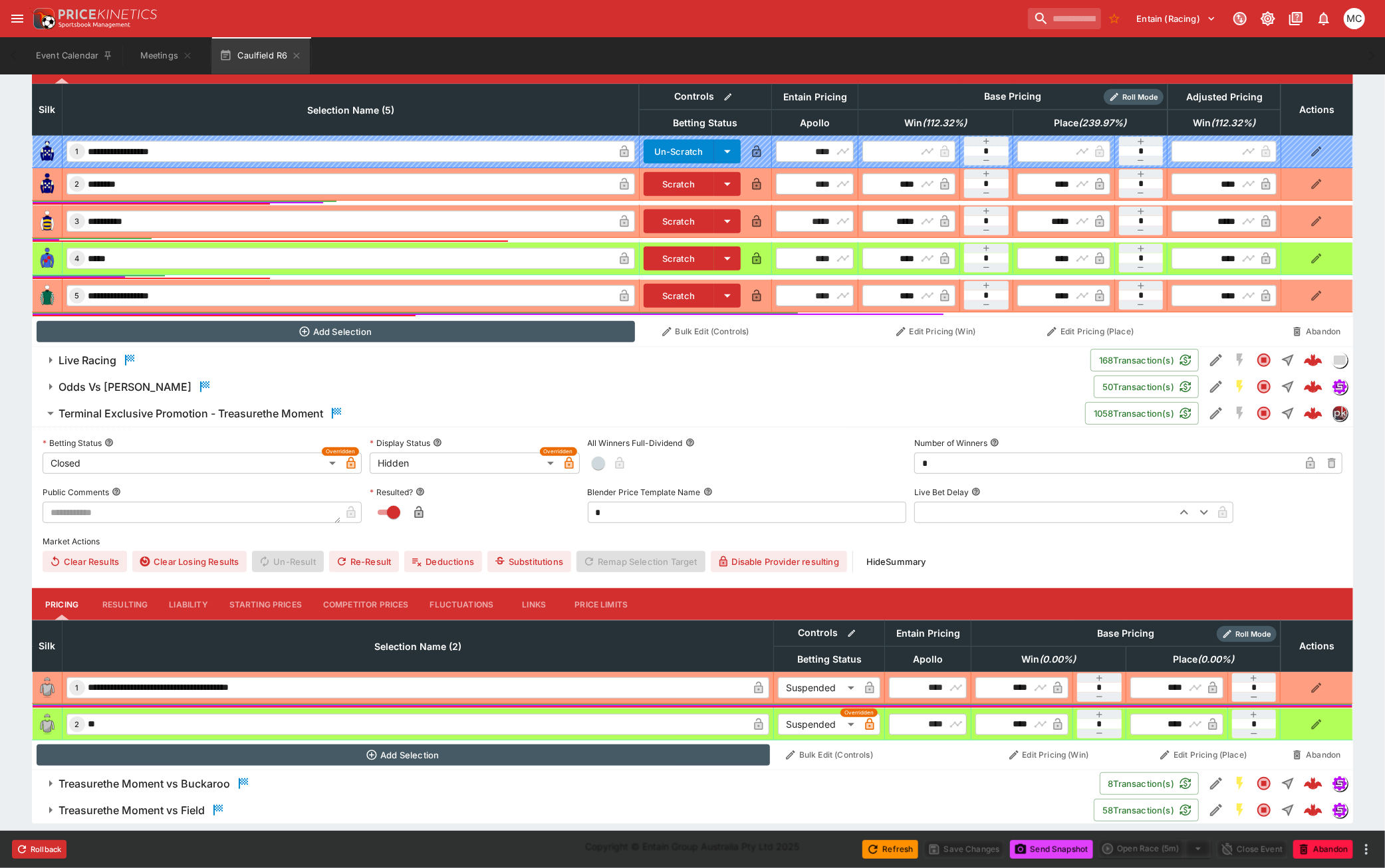
click at [249, 409] on h6 "Terminal Exclusive Promotion - Treasurethe Moment" at bounding box center [191, 413] width 264 height 14
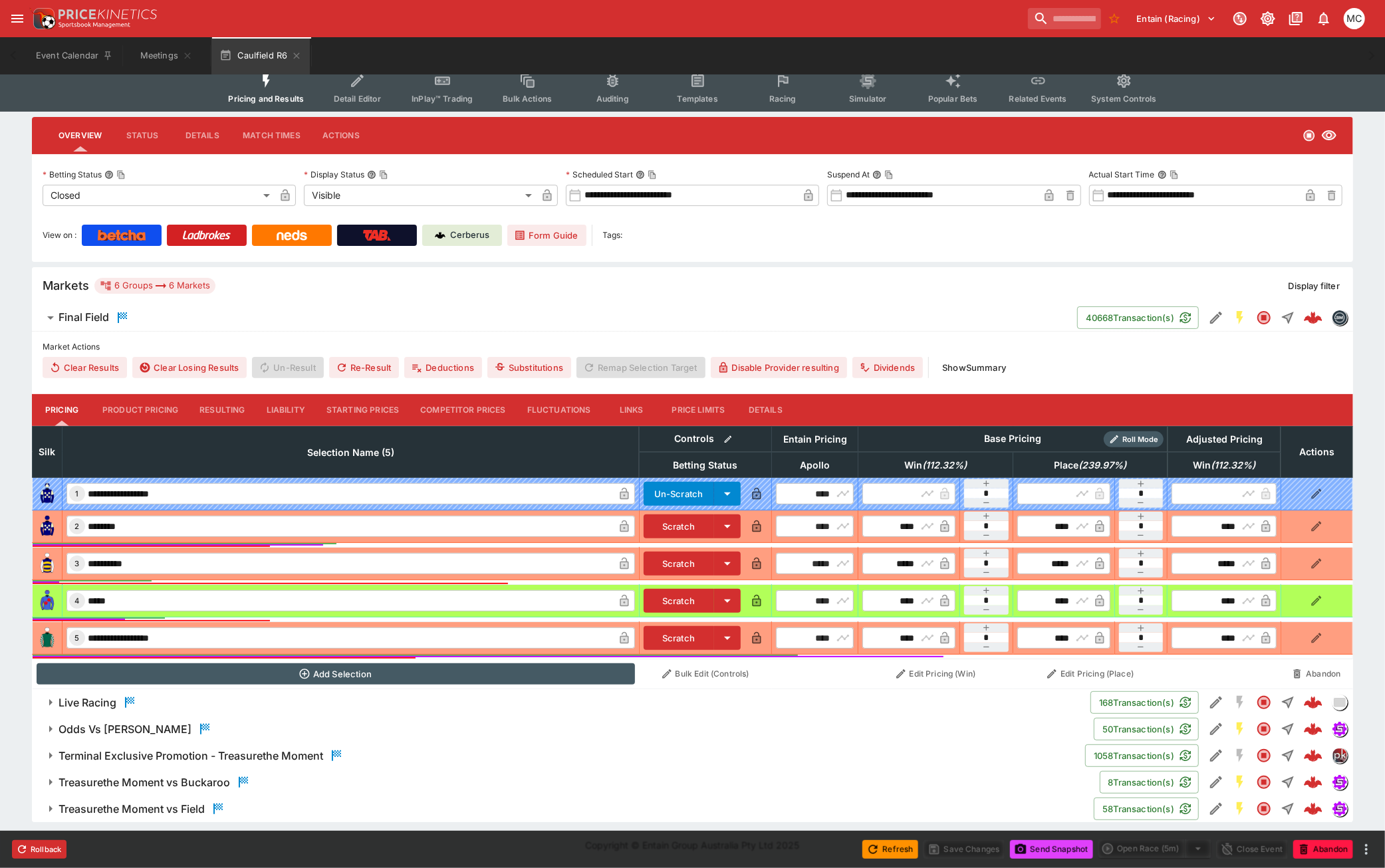
scroll to position [143, 0]
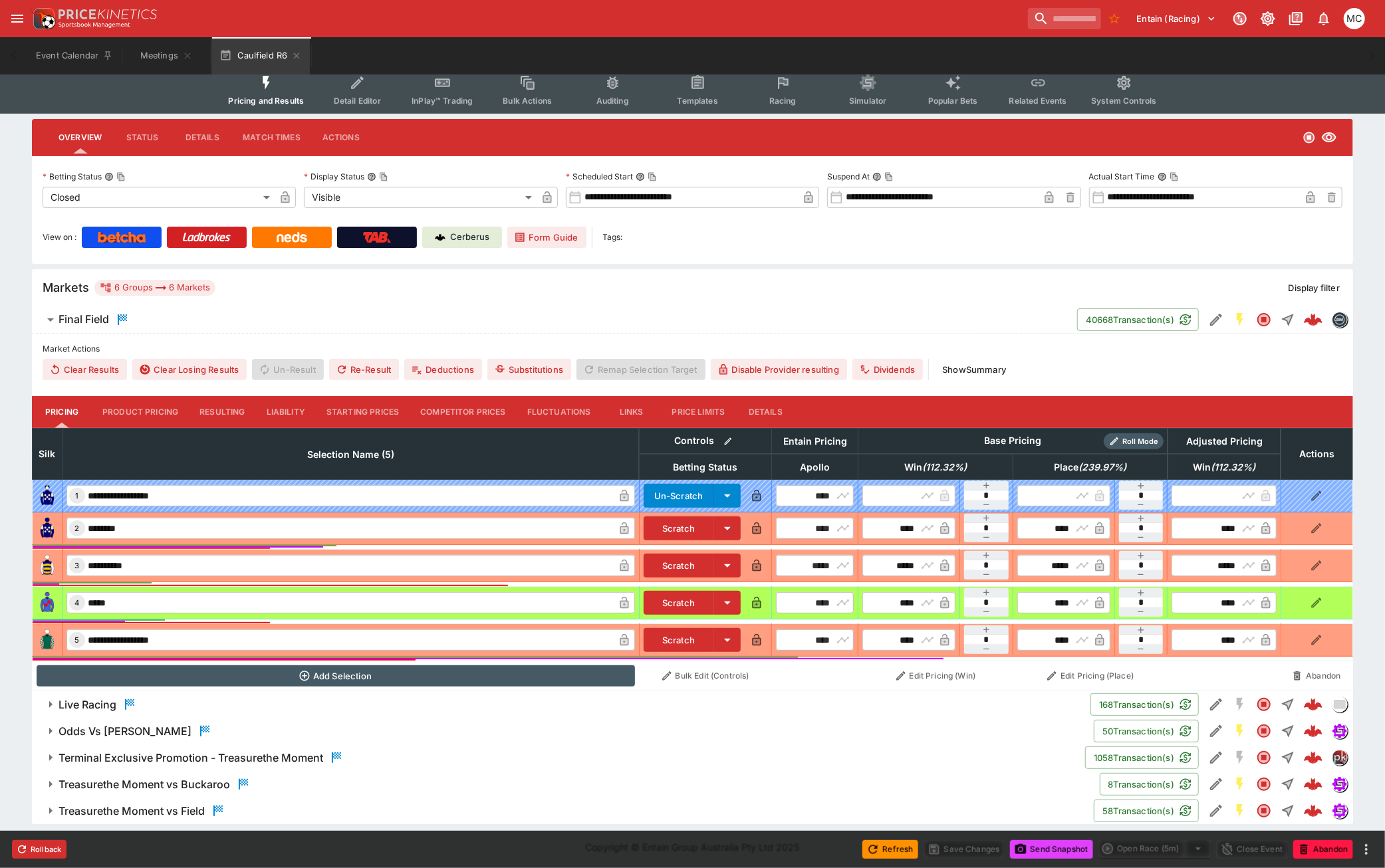
click at [236, 752] on h6 "Terminal Exclusive Promotion - Treasurethe Moment" at bounding box center [191, 758] width 264 height 14
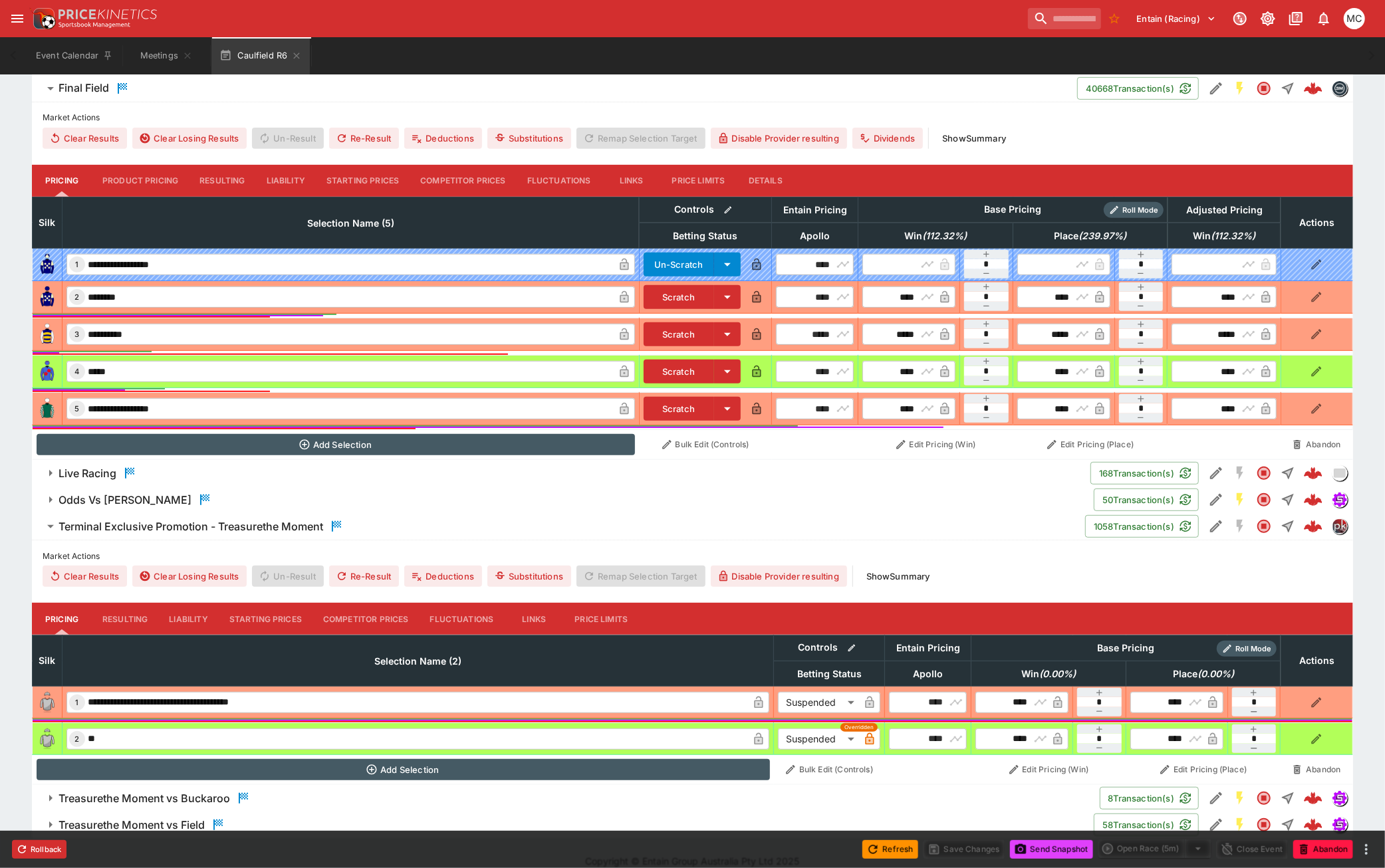
scroll to position [389, 0]
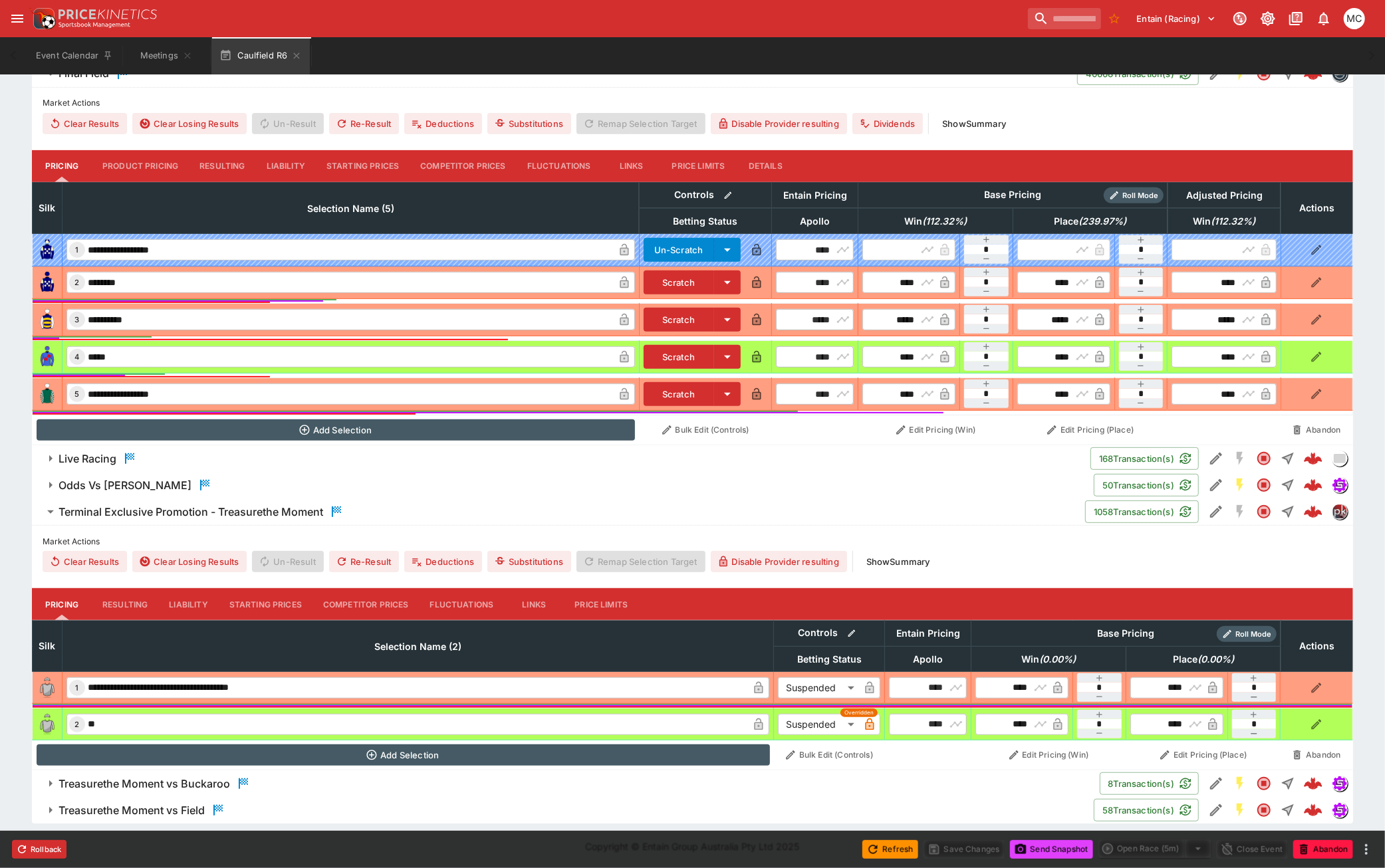
click at [134, 592] on button "Resulting" at bounding box center [125, 604] width 67 height 32
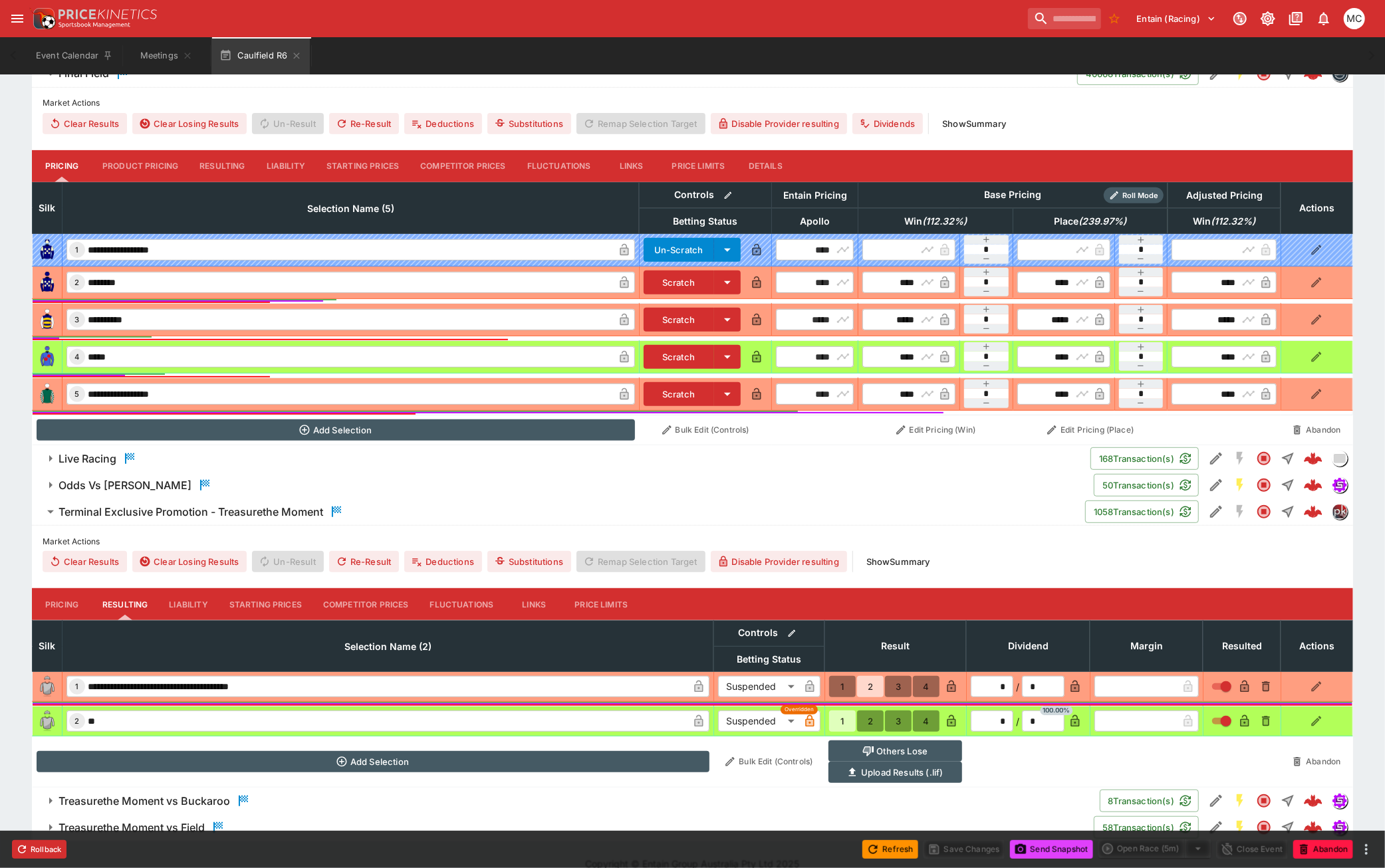
scroll to position [407, 0]
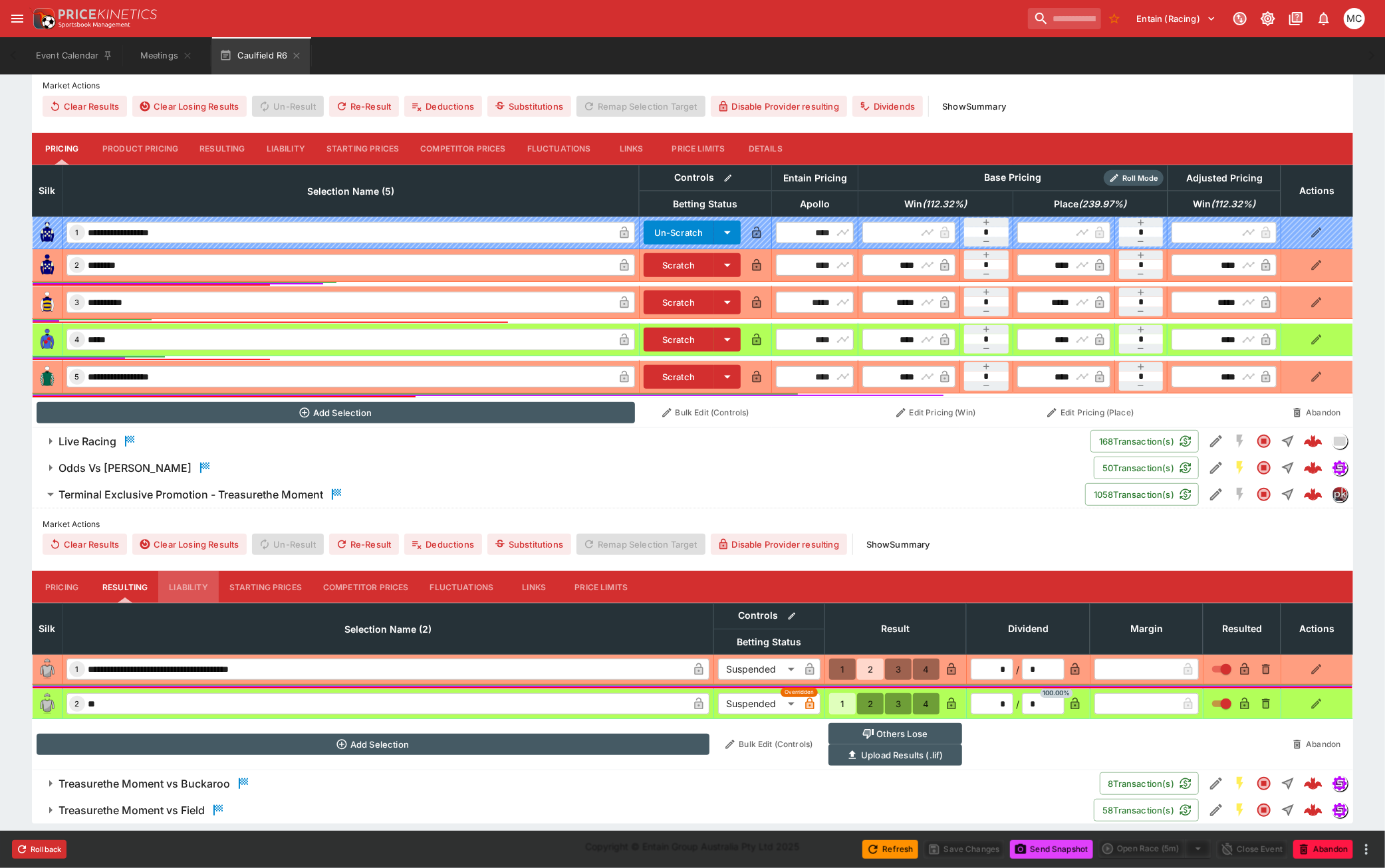
click at [186, 586] on button "Liability" at bounding box center [189, 586] width 60 height 32
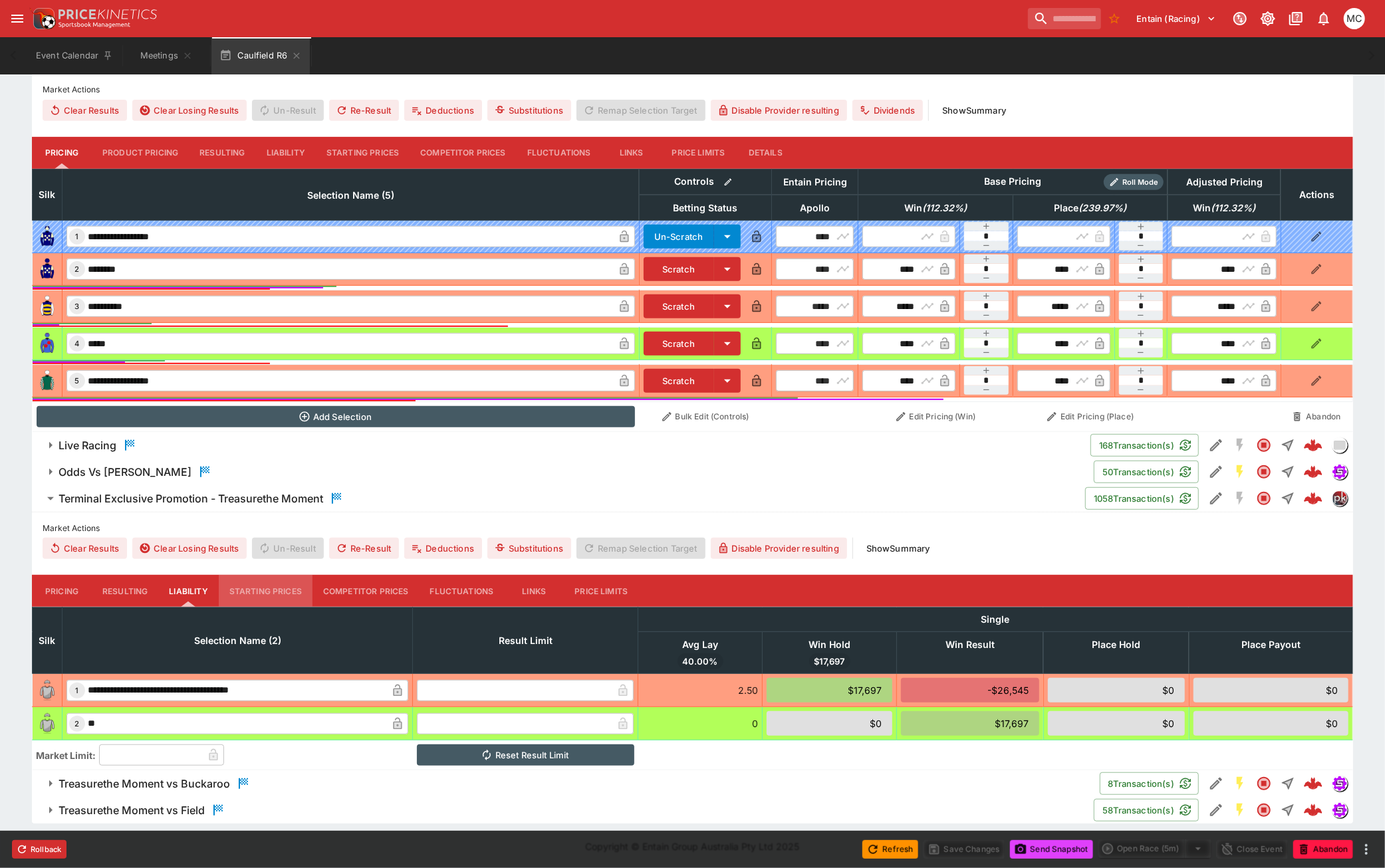
click at [259, 590] on button "Starting Prices" at bounding box center [265, 591] width 94 height 32
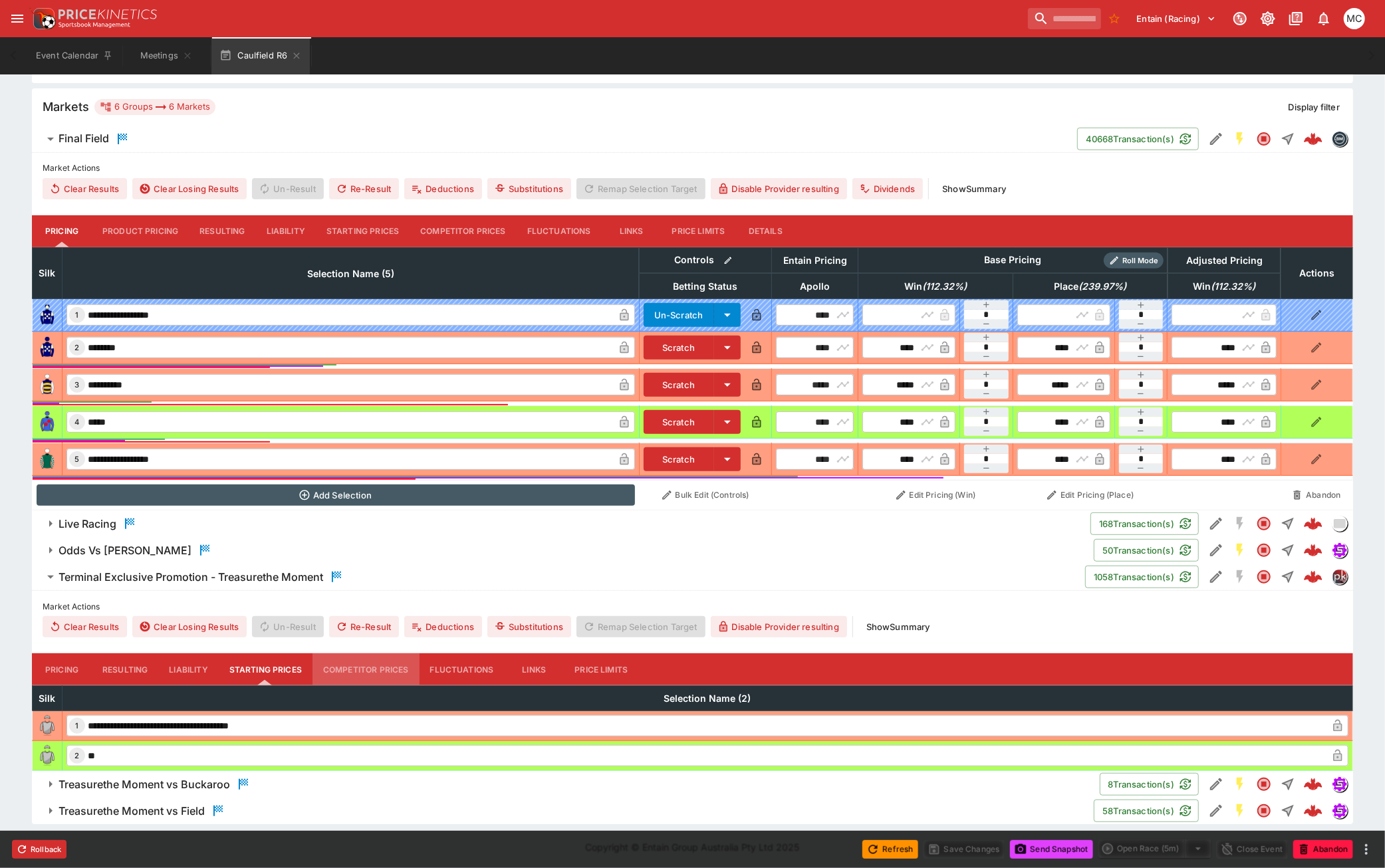
click at [362, 671] on button "Competitor Prices" at bounding box center [366, 669] width 107 height 32
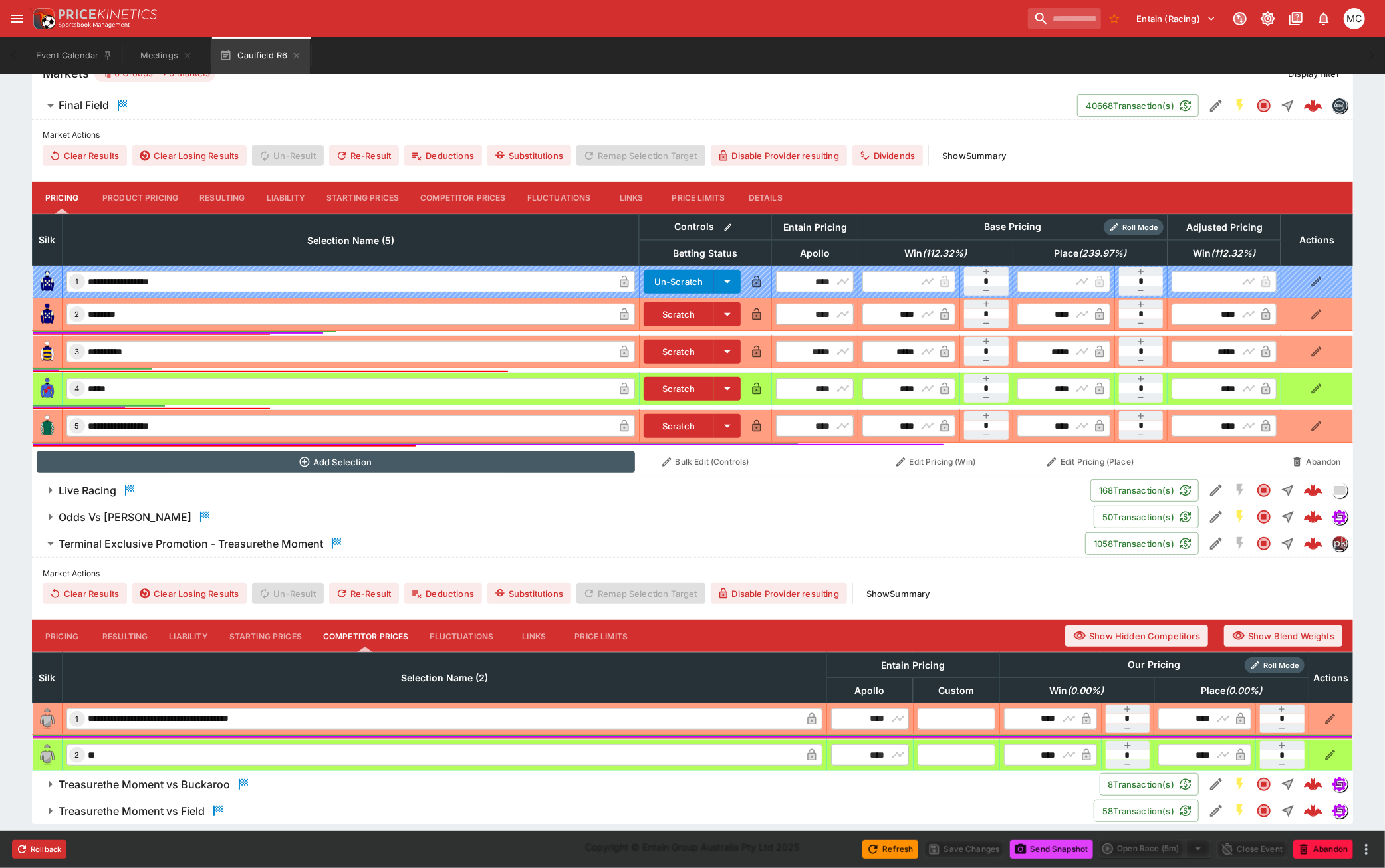
click at [435, 636] on button "Fluctuations" at bounding box center [461, 636] width 85 height 32
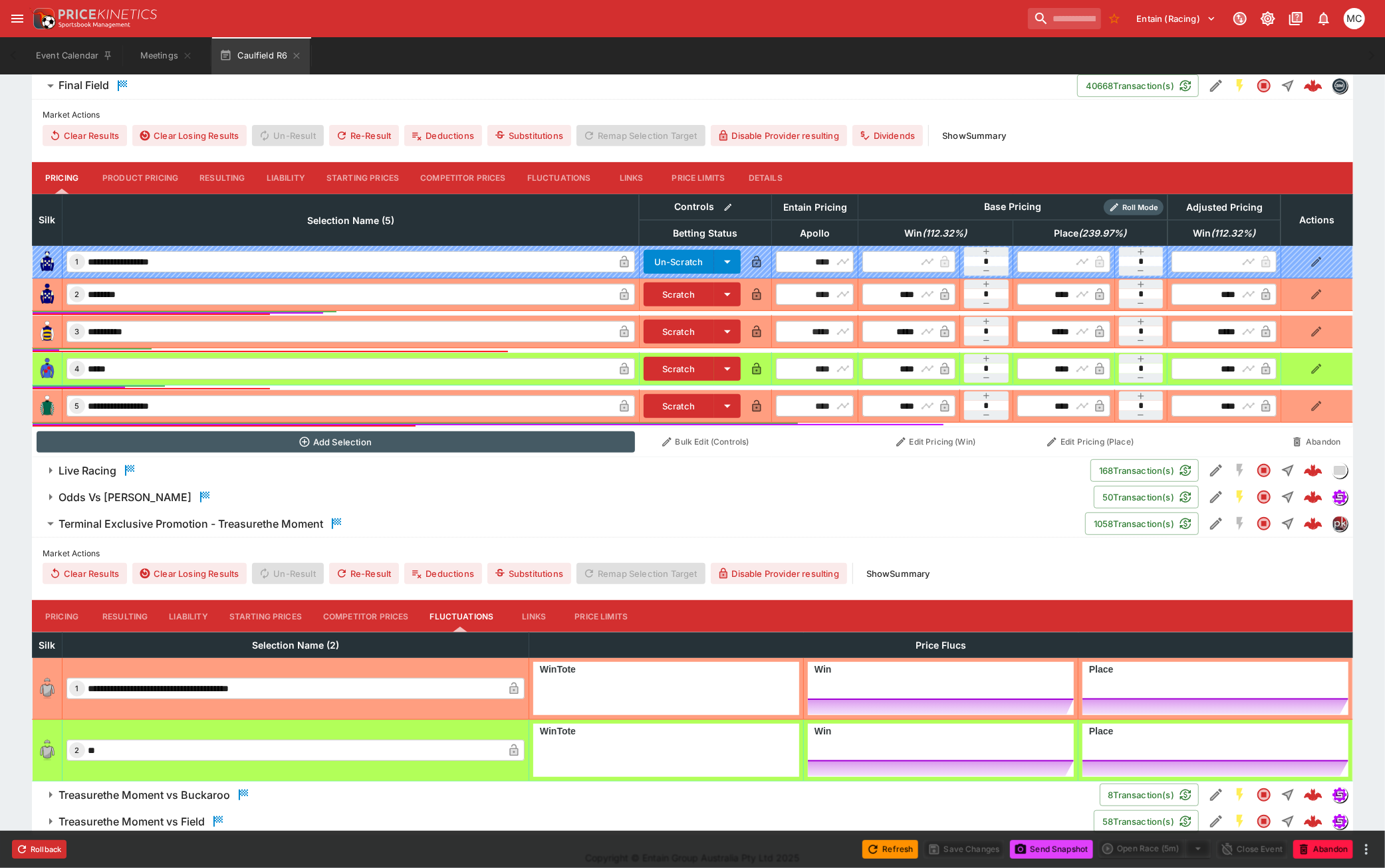
scroll to position [389, 0]
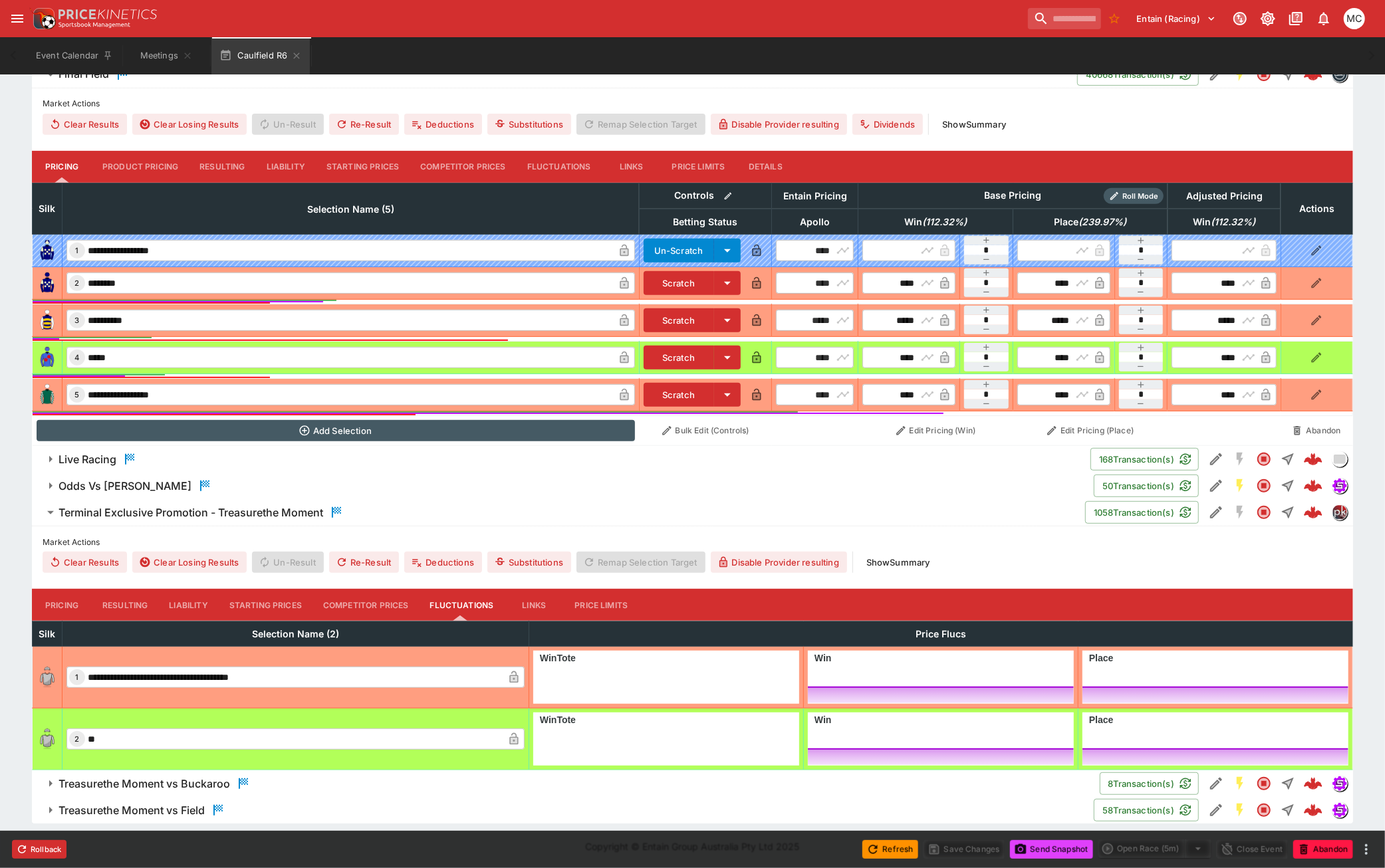
click at [545, 600] on button "Links" at bounding box center [534, 604] width 60 height 32
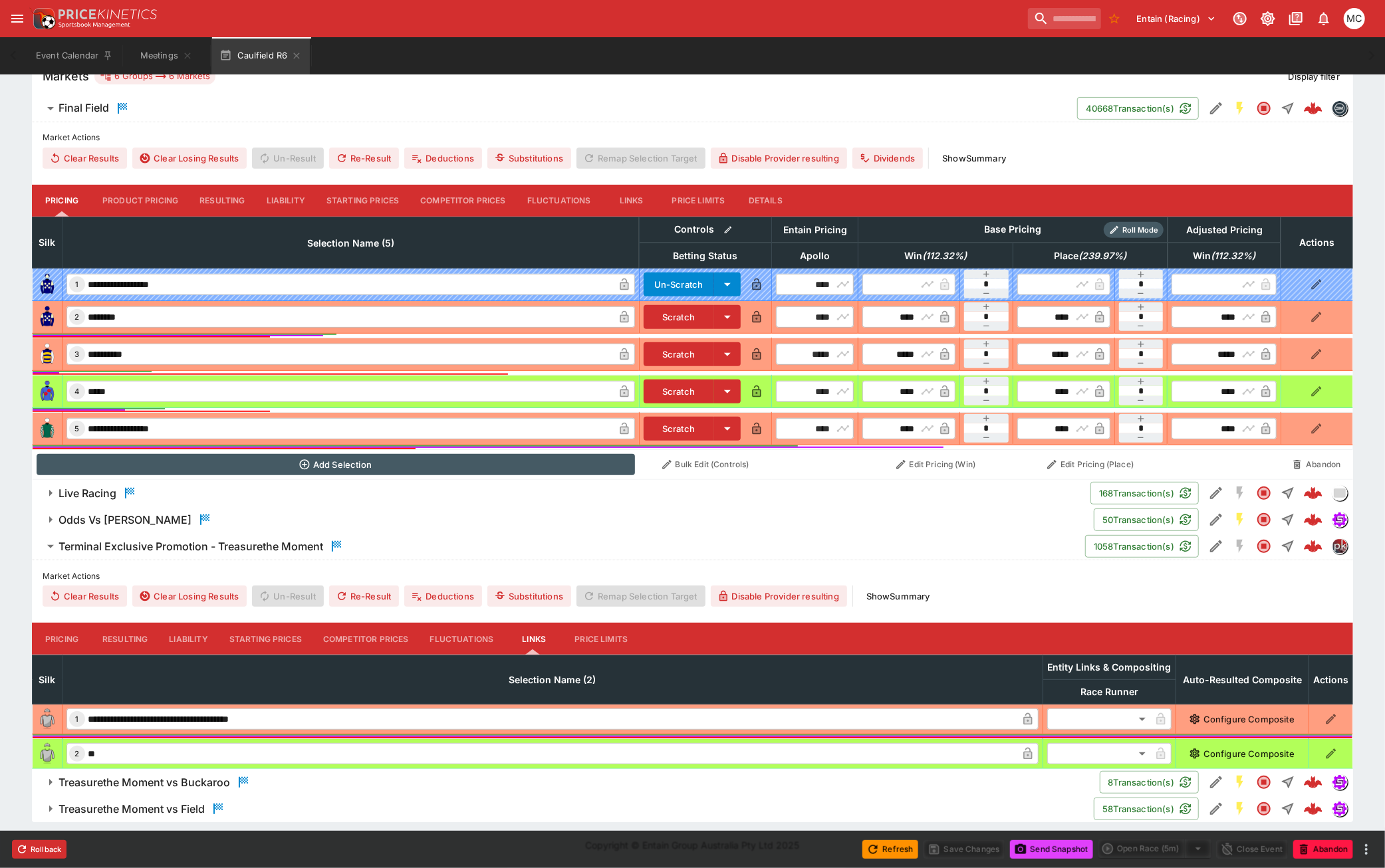
scroll to position [354, 0]
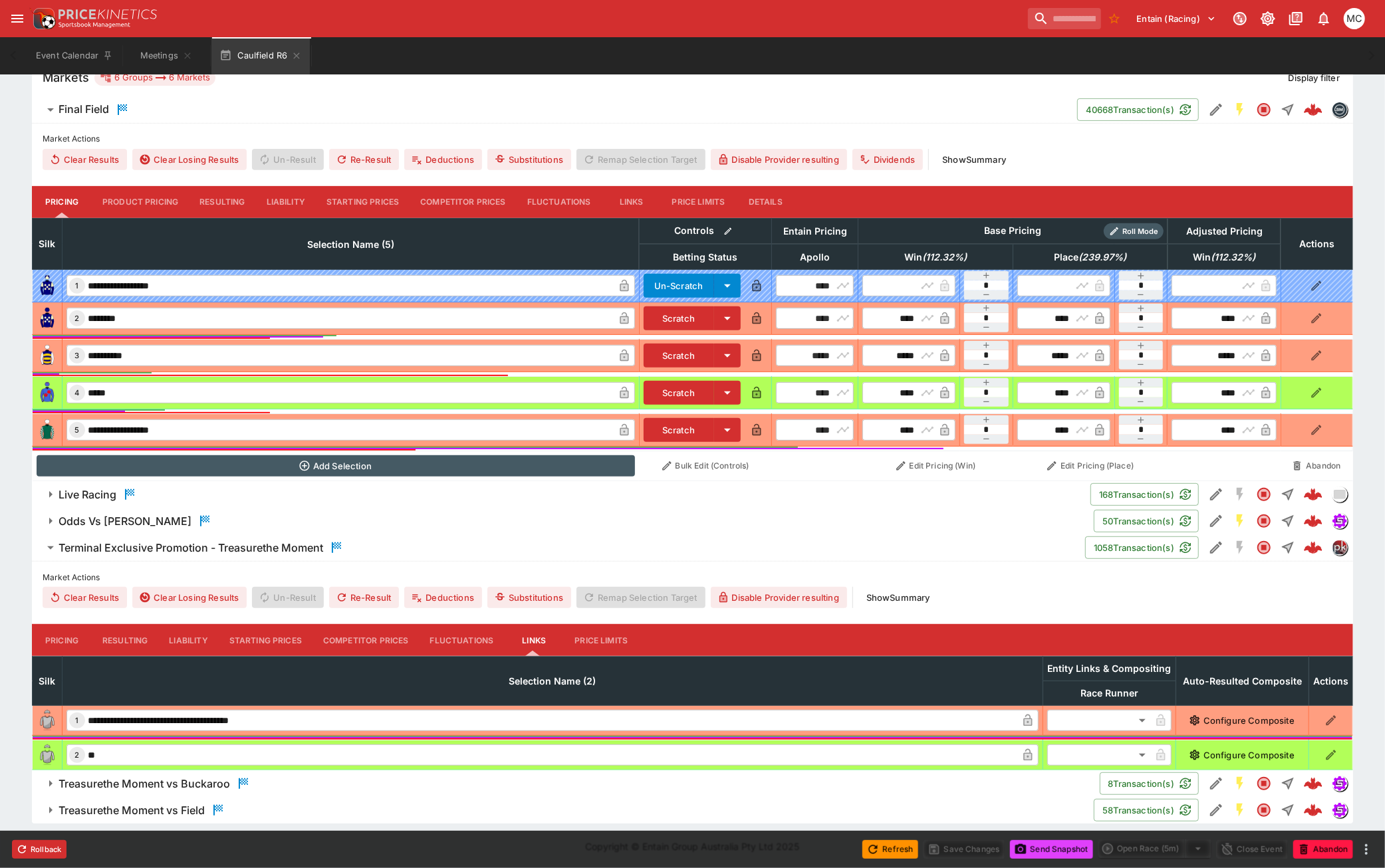
click at [623, 633] on button "Price Limits" at bounding box center [601, 640] width 75 height 32
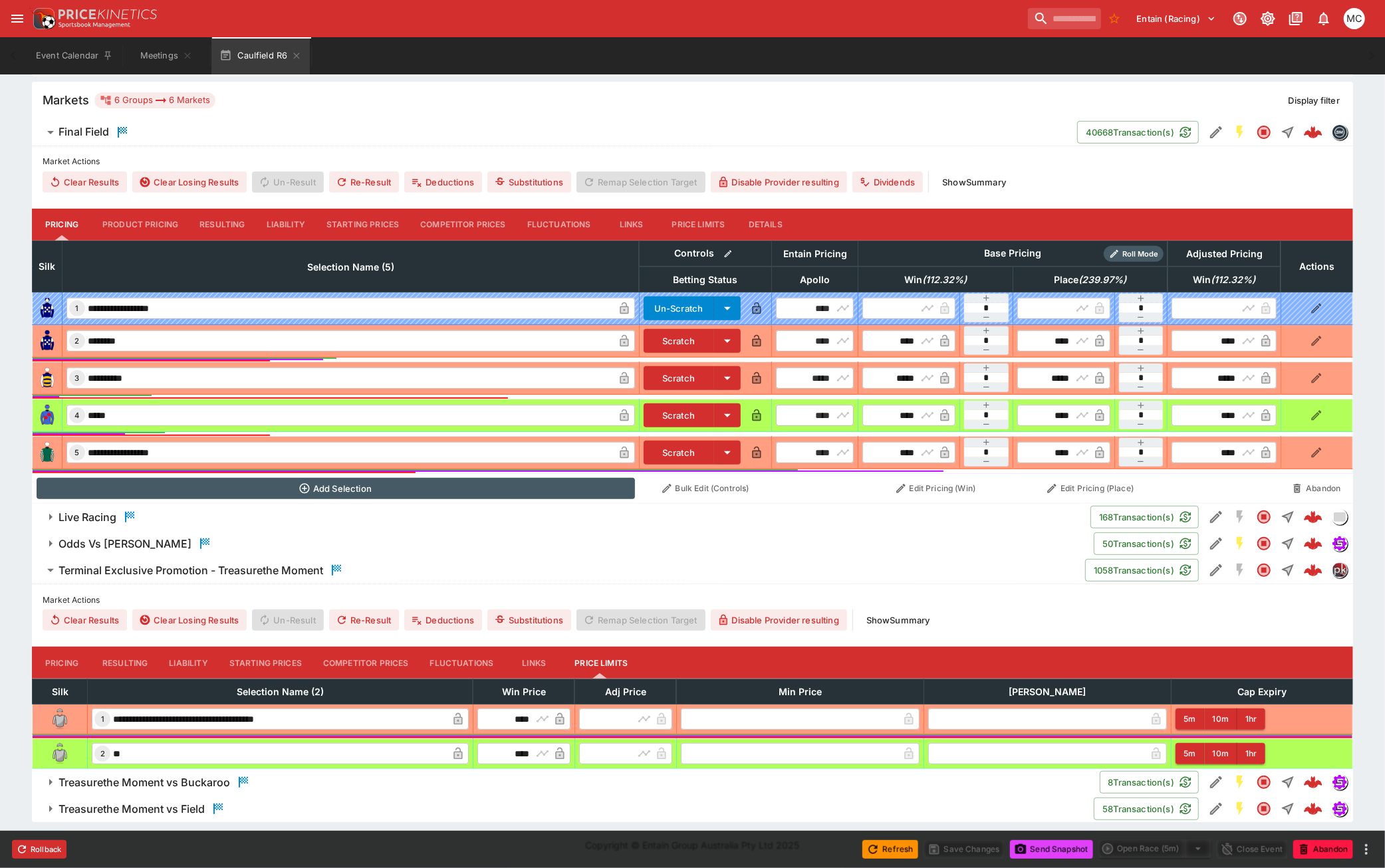
scroll to position [330, 0]
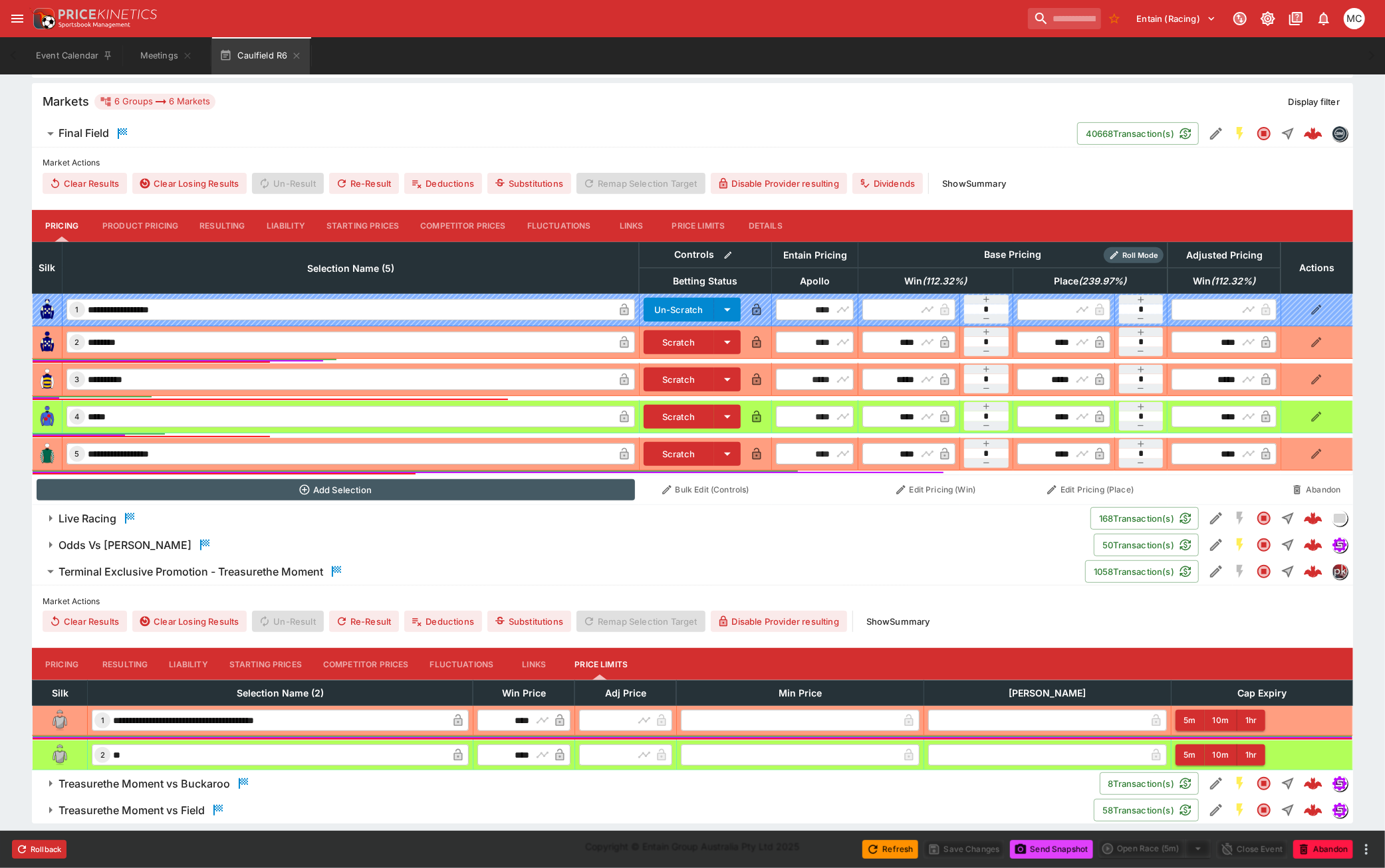
click at [49, 653] on button "Pricing" at bounding box center [62, 664] width 60 height 32
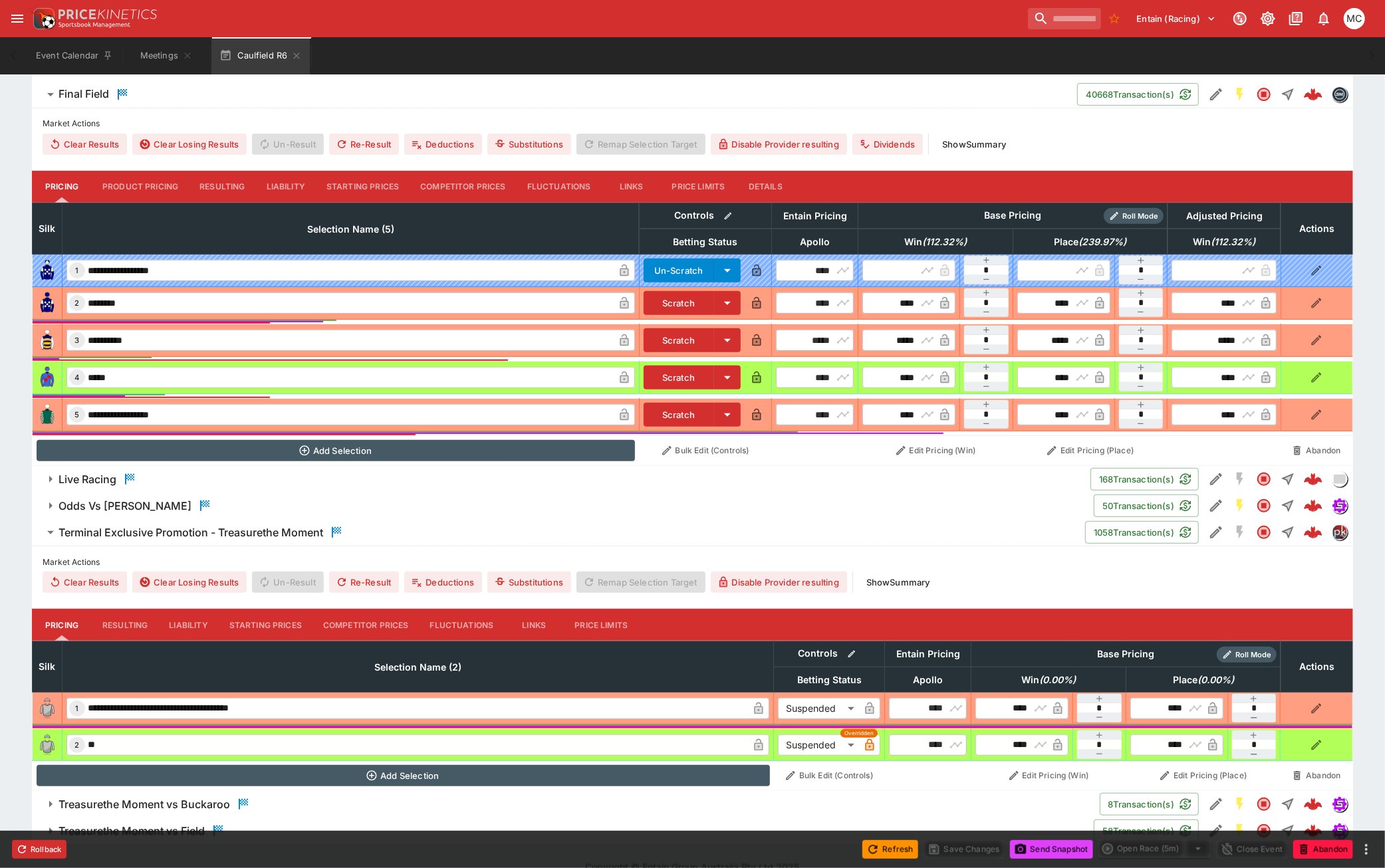
scroll to position [389, 0]
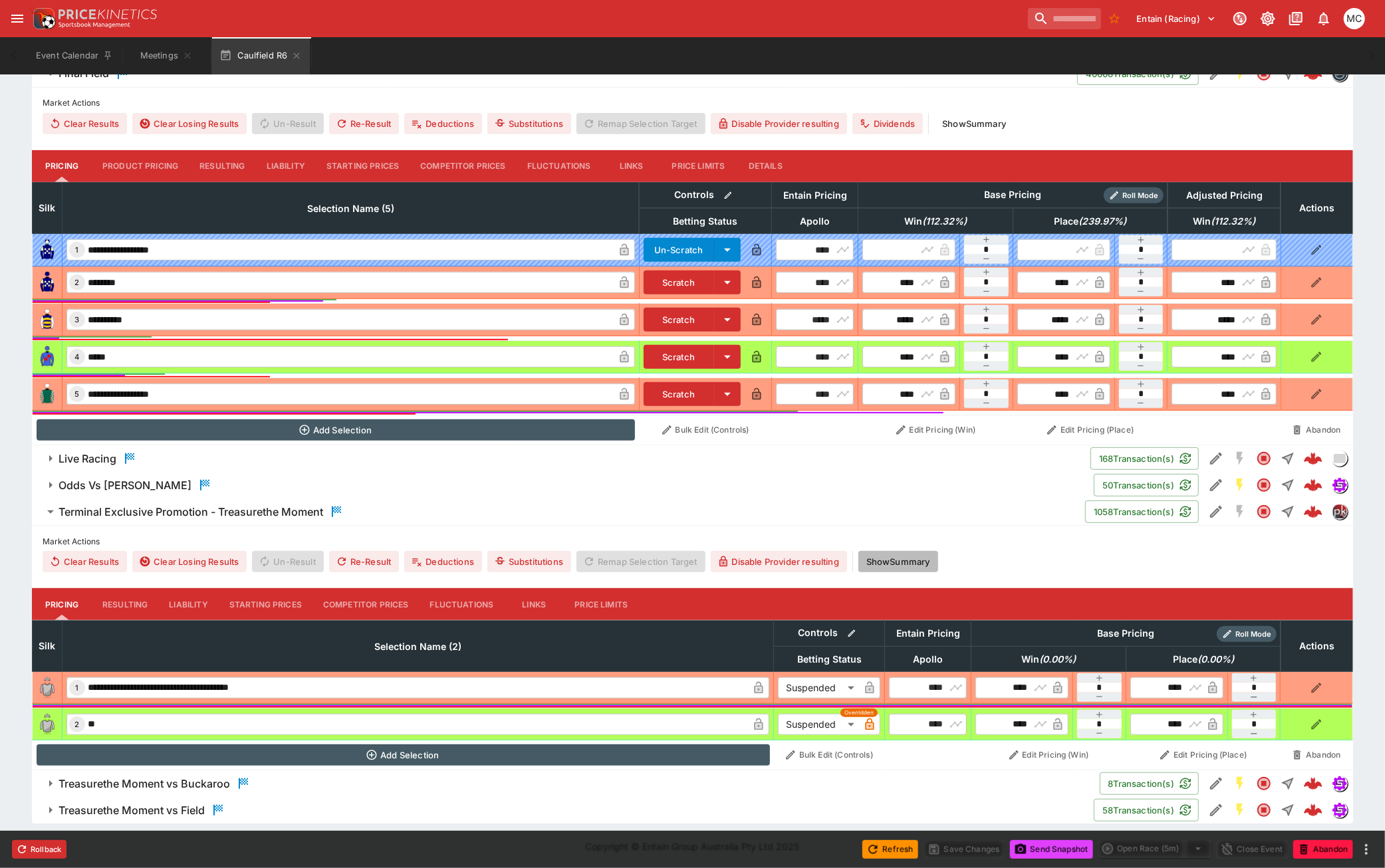
click at [903, 561] on button "Show Summary" at bounding box center [897, 561] width 79 height 21
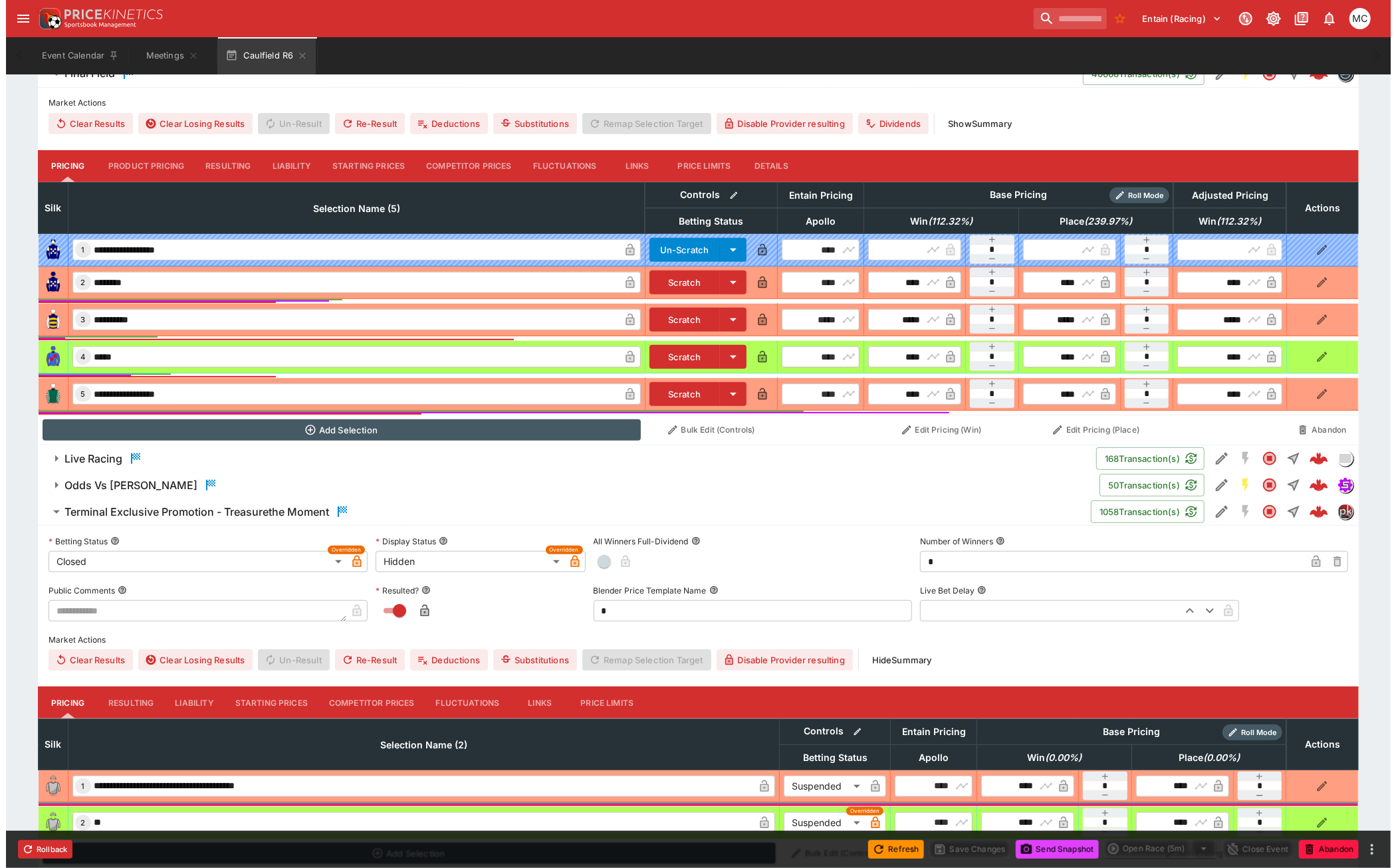
scroll to position [488, 0]
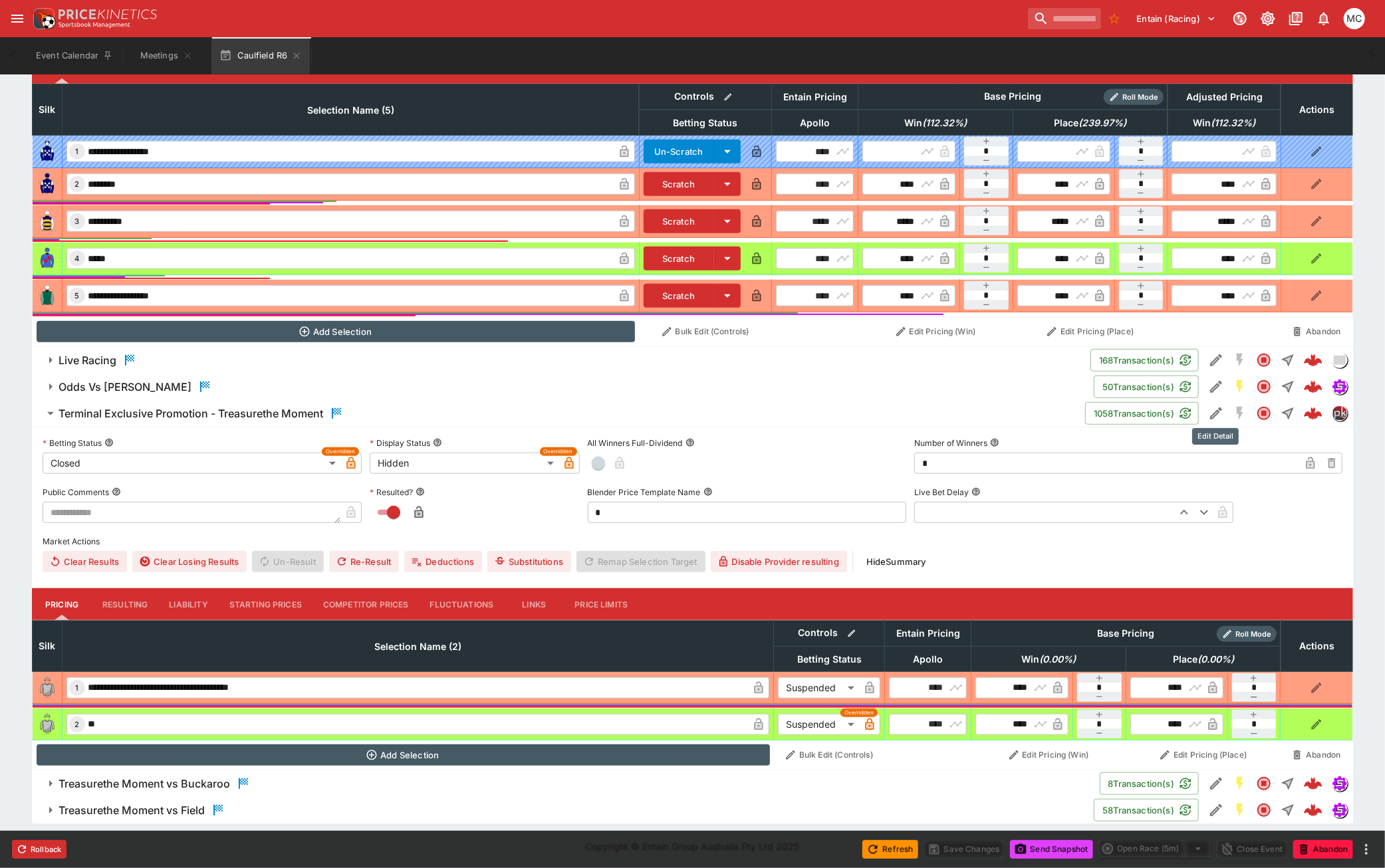
click at [1210, 418] on icon "Edit Detail" at bounding box center [1215, 413] width 16 height 16
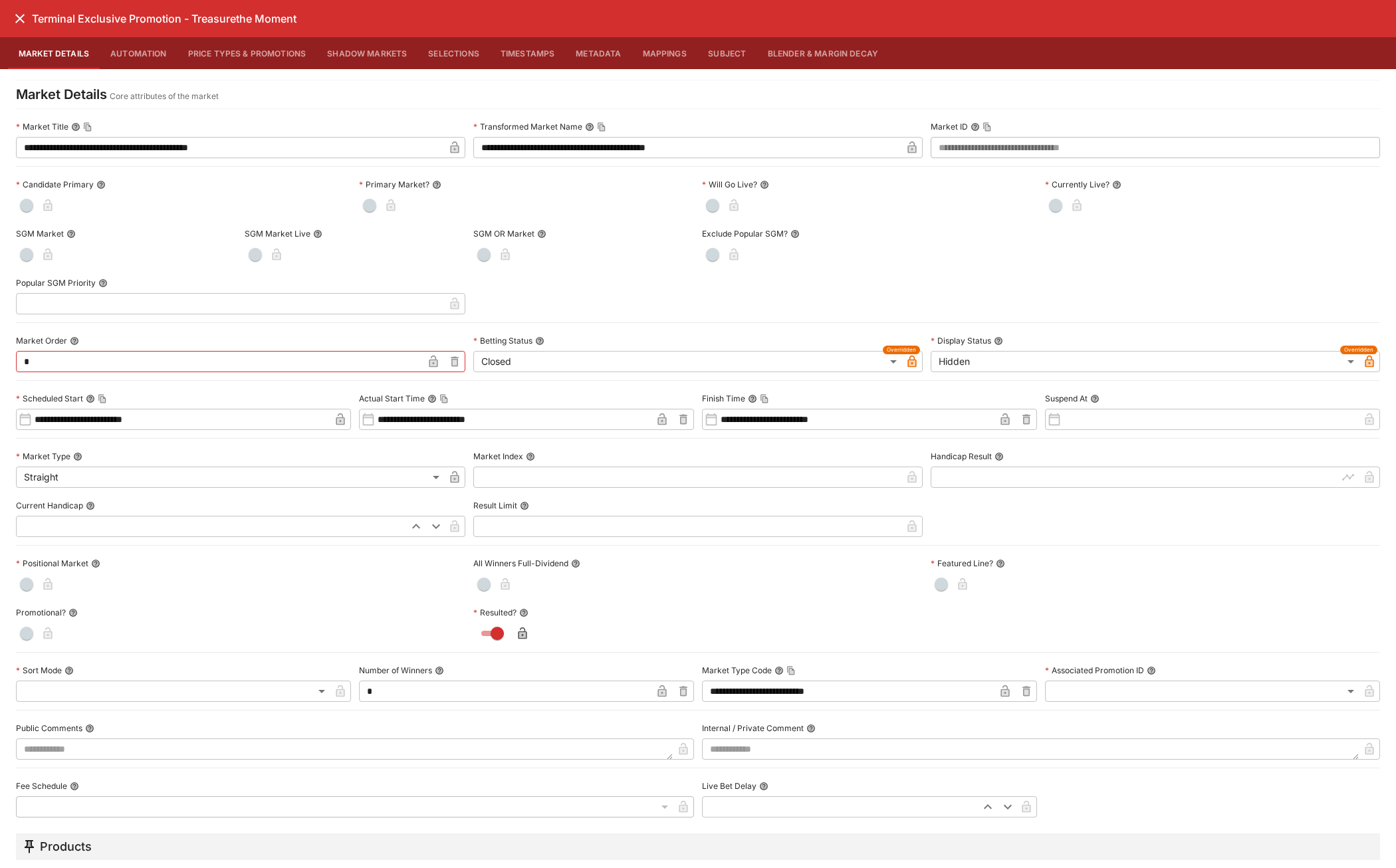
click at [978, 133] on label "Market ID" at bounding box center [1155, 127] width 450 height 20
click at [983, 129] on icon "Copy To Clipboard" at bounding box center [987, 127] width 7 height 8
click at [983, 127] on icon "Copy To Clipboard" at bounding box center [987, 127] width 7 height 8
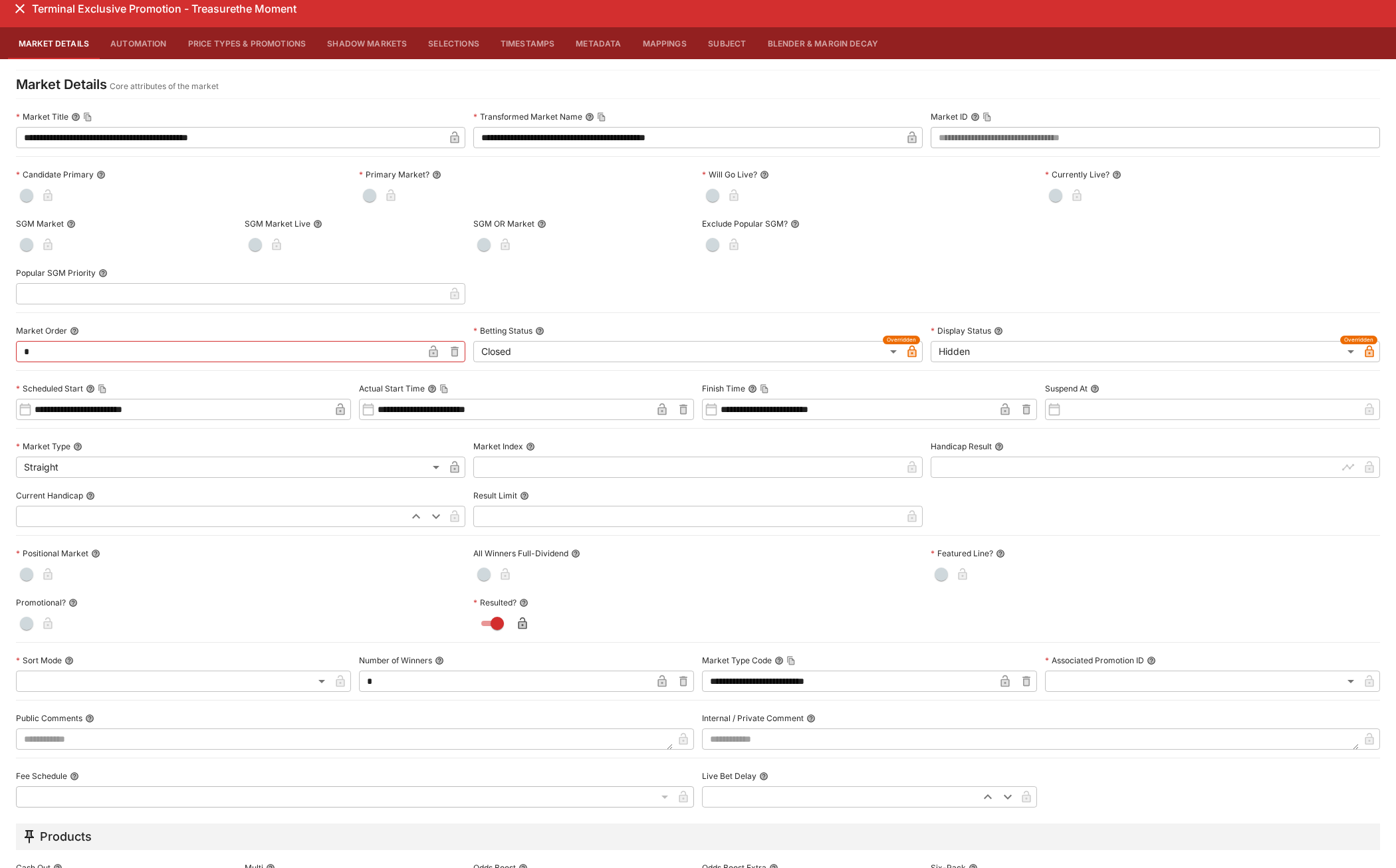
scroll to position [0, 0]
